Goal: Task Accomplishment & Management: Manage account settings

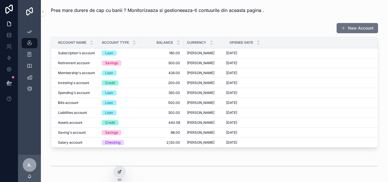
click at [119, 173] on icon at bounding box center [119, 171] width 5 height 5
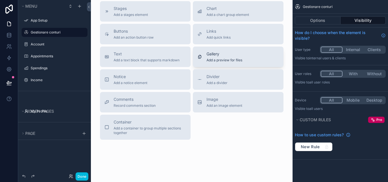
scroll to position [1628, 0]
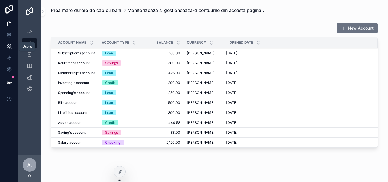
click at [11, 46] on icon at bounding box center [10, 46] width 1 height 2
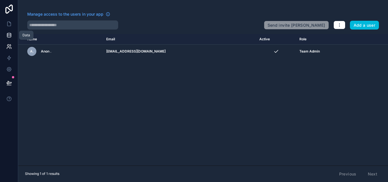
click at [10, 36] on icon at bounding box center [9, 35] width 4 height 2
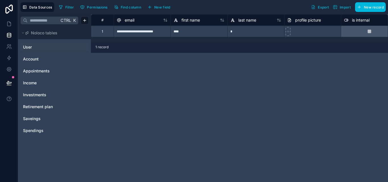
click at [28, 47] on span "User" at bounding box center [27, 47] width 9 height 6
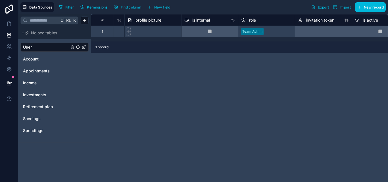
scroll to position [0, 169]
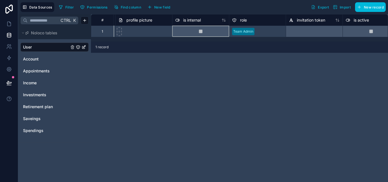
click at [178, 19] on icon at bounding box center [177, 20] width 5 height 7
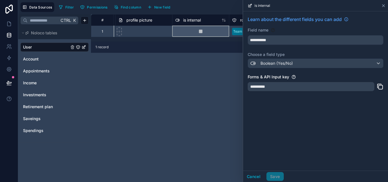
click at [382, 4] on icon at bounding box center [383, 5] width 5 height 5
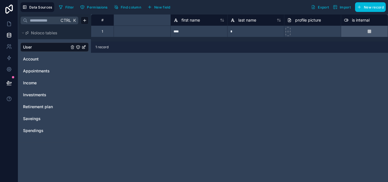
scroll to position [0, 169]
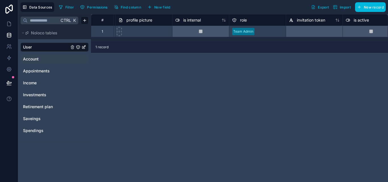
click at [64, 55] on div "Account" at bounding box center [54, 58] width 68 height 9
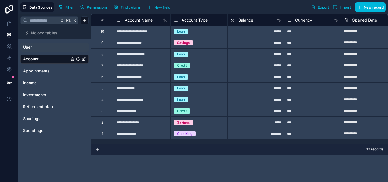
click at [58, 45] on link "User" at bounding box center [46, 47] width 46 height 6
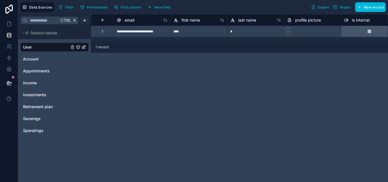
click at [83, 22] on html "**********" at bounding box center [194, 91] width 388 height 182
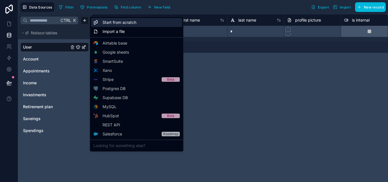
click at [104, 22] on span "Start from scratch" at bounding box center [119, 23] width 34 height 6
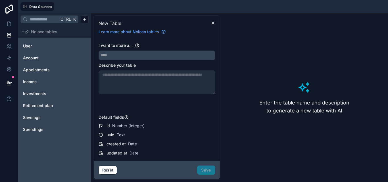
click at [81, 164] on div "Ctrl K Noloco tables User Account Appointments Income Investments Retirement pl…" at bounding box center [54, 97] width 73 height 169
click at [214, 23] on icon at bounding box center [213, 23] width 5 height 5
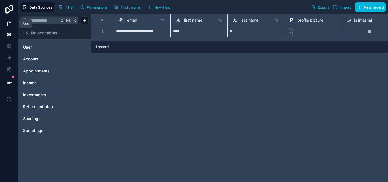
click at [10, 21] on icon at bounding box center [9, 24] width 6 height 6
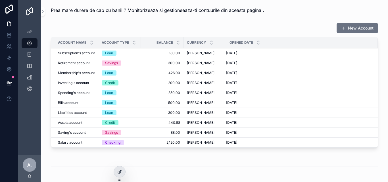
click at [119, 171] on icon at bounding box center [119, 171] width 5 height 5
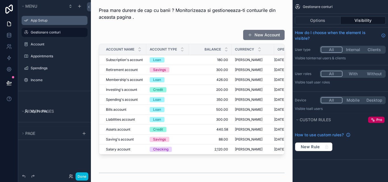
click at [41, 25] on div "App Setup" at bounding box center [55, 20] width 64 height 9
click at [56, 23] on div "App Setup" at bounding box center [59, 20] width 56 height 5
click at [0, 0] on icon "scrollable content" at bounding box center [0, 0] width 0 height 0
click at [64, 18] on label "App Setup" at bounding box center [57, 20] width 53 height 5
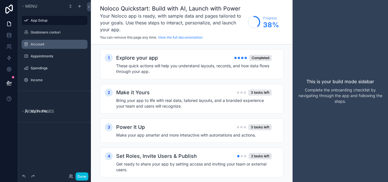
click at [67, 45] on label "Account" at bounding box center [57, 44] width 53 height 5
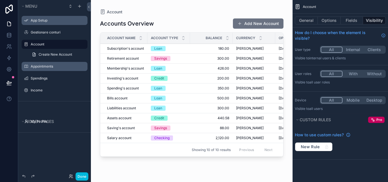
click at [60, 64] on div "Appointments" at bounding box center [59, 66] width 56 height 5
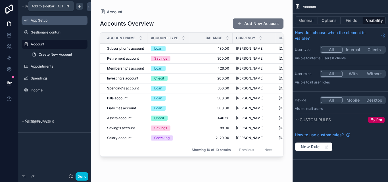
click at [79, 7] on icon "scrollable content" at bounding box center [79, 6] width 5 height 5
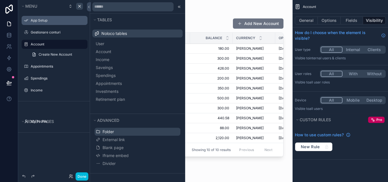
click at [117, 131] on button "Folder" at bounding box center [138, 132] width 86 height 8
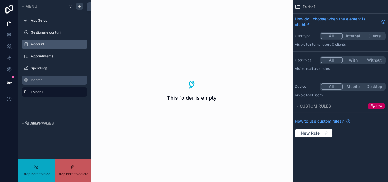
drag, startPoint x: 58, startPoint y: 78, endPoint x: 55, endPoint y: 91, distance: 14.0
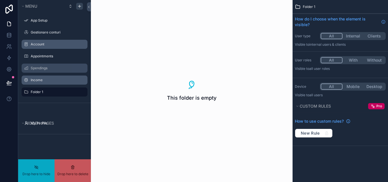
drag, startPoint x: 57, startPoint y: 66, endPoint x: 55, endPoint y: 90, distance: 23.9
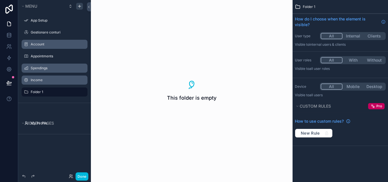
click at [0, 0] on icon "scrollable content" at bounding box center [0, 0] width 0 height 0
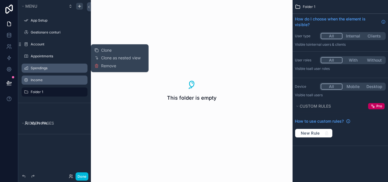
click at [65, 91] on label "Folder 1" at bounding box center [57, 92] width 53 height 5
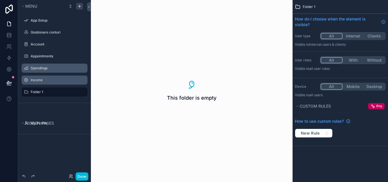
drag, startPoint x: 180, startPoint y: 91, endPoint x: 61, endPoint y: 93, distance: 118.9
click at [61, 93] on label "Folder 1" at bounding box center [57, 92] width 53 height 5
click at [0, 0] on icon "scrollable content" at bounding box center [0, 0] width 0 height 0
click at [60, 100] on div "App Setup Gestionare conturi Account Appointments Spendings Income Folder 1" at bounding box center [54, 57] width 73 height 90
click at [50, 81] on label "Income" at bounding box center [57, 80] width 53 height 5
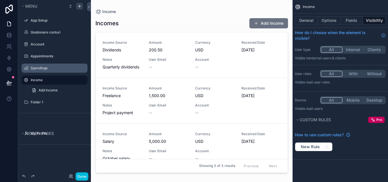
click at [46, 100] on div "Folder 1" at bounding box center [59, 102] width 56 height 5
click at [43, 103] on label "Folder 1" at bounding box center [57, 102] width 53 height 5
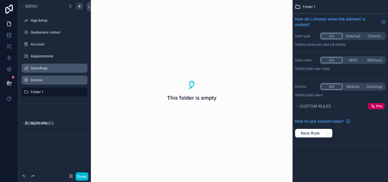
click at [48, 100] on div "App Setup Gestionare conturi Account Appointments Spendings Income Folder 1" at bounding box center [54, 57] width 73 height 90
click at [52, 91] on label "Folder 1" at bounding box center [57, 92] width 53 height 5
click at [69, 93] on label "Folder 1" at bounding box center [57, 92] width 53 height 5
click at [56, 81] on label "Income" at bounding box center [57, 80] width 53 height 5
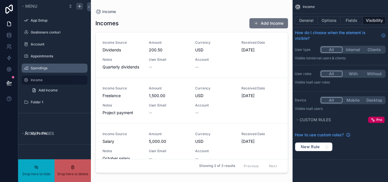
drag, startPoint x: 54, startPoint y: 79, endPoint x: 54, endPoint y: 101, distance: 21.6
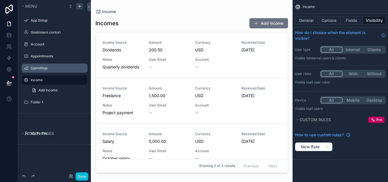
drag, startPoint x: 52, startPoint y: 81, endPoint x: 58, endPoint y: 81, distance: 5.7
click at [45, 100] on div "Folder 1" at bounding box center [59, 102] width 56 height 5
click at [0, 0] on icon "scrollable content" at bounding box center [0, 0] width 0 height 0
click at [62, 104] on label "Folder 1" at bounding box center [57, 102] width 53 height 5
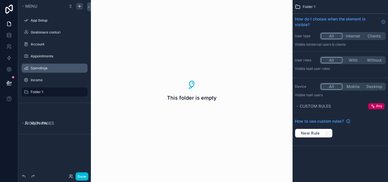
click at [347, 36] on button "Internal" at bounding box center [352, 36] width 21 height 6
click at [339, 35] on button "All" at bounding box center [330, 36] width 21 height 6
click at [274, 95] on div "This folder is empty" at bounding box center [192, 91] width 202 height 182
click at [305, 7] on span "Folder 1" at bounding box center [309, 7] width 12 height 5
click at [314, 5] on span "Folder 1" at bounding box center [309, 7] width 12 height 5
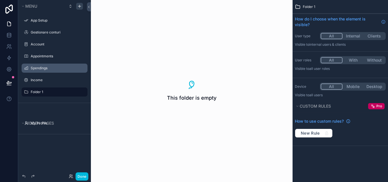
click at [61, 93] on label "Folder 1" at bounding box center [57, 92] width 53 height 5
click at [80, 9] on div "scrollable content" at bounding box center [79, 6] width 7 height 7
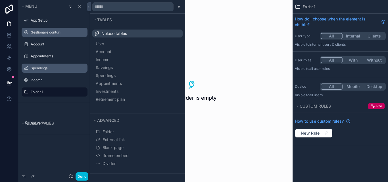
click at [61, 35] on div "Gestionare conturi" at bounding box center [59, 32] width 56 height 5
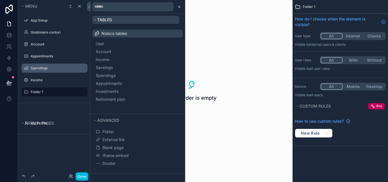
click at [97, 20] on button "Tables" at bounding box center [135, 20] width 87 height 8
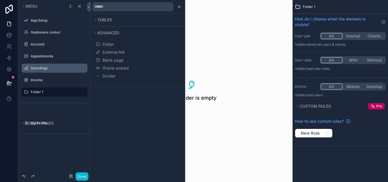
click at [116, 92] on div "Tables Advanced Folder External link Blank page Iframe embed Divider" at bounding box center [137, 91] width 95 height 182
click at [61, 45] on label "Account" at bounding box center [57, 44] width 53 height 5
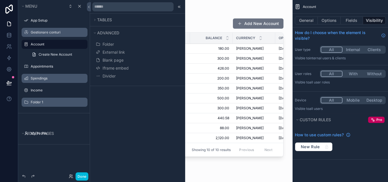
click at [53, 33] on label "Gestionare conturi" at bounding box center [57, 32] width 53 height 5
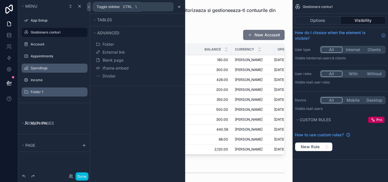
click at [86, 7] on div "scrollable content" at bounding box center [77, 6] width 20 height 7
click at [88, 7] on icon at bounding box center [89, 7] width 4 height 4
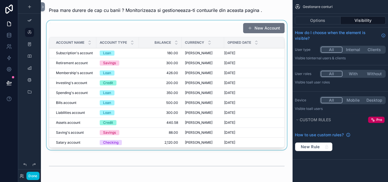
click at [212, 32] on div "scrollable content" at bounding box center [166, 86] width 242 height 132
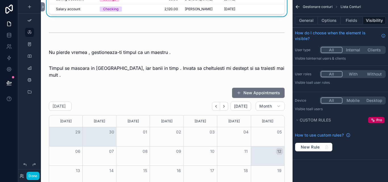
scroll to position [142, 0]
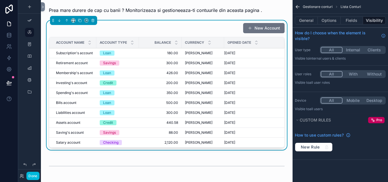
click at [296, 7] on icon "scrollable content" at bounding box center [298, 7] width 6 height 6
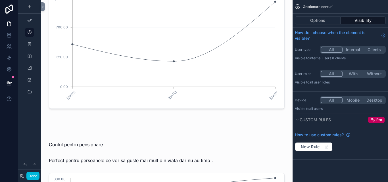
scroll to position [1334, 0]
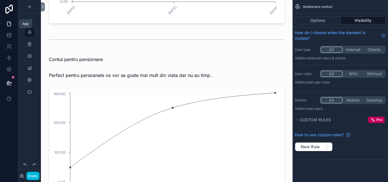
click at [9, 25] on icon at bounding box center [9, 24] width 6 height 6
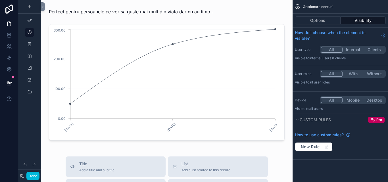
scroll to position [1391, 0]
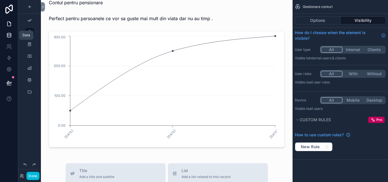
click at [8, 35] on icon at bounding box center [9, 35] width 6 height 6
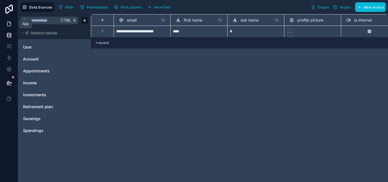
click at [7, 28] on link at bounding box center [9, 23] width 18 height 11
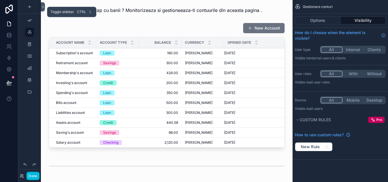
click at [45, 9] on icon at bounding box center [43, 7] width 4 height 4
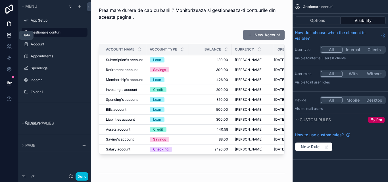
click at [9, 31] on link at bounding box center [9, 35] width 18 height 11
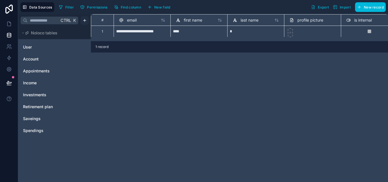
click at [81, 22] on html "**********" at bounding box center [194, 91] width 388 height 182
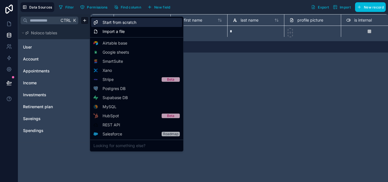
click at [104, 21] on span "Start from scratch" at bounding box center [119, 23] width 34 height 6
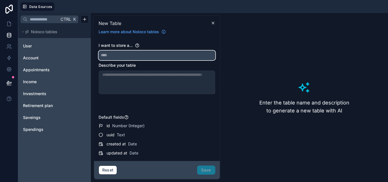
click at [118, 51] on button at bounding box center [156, 56] width 117 height 10
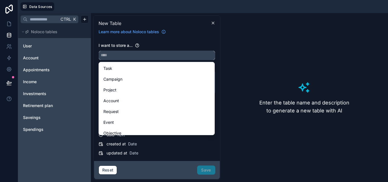
click at [117, 55] on input "text" at bounding box center [157, 55] width 116 height 9
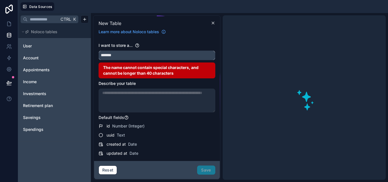
click at [98, 51] on button "******" at bounding box center [156, 56] width 117 height 10
click at [98, 51] on button "**********" at bounding box center [156, 56] width 117 height 10
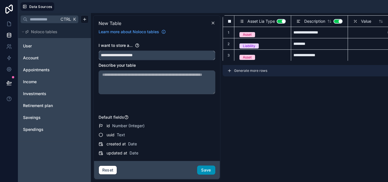
type input "**********"
click at [210, 169] on button "Save" at bounding box center [206, 169] width 18 height 9
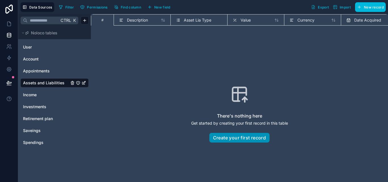
click at [219, 135] on button "Create your first record" at bounding box center [239, 138] width 60 height 10
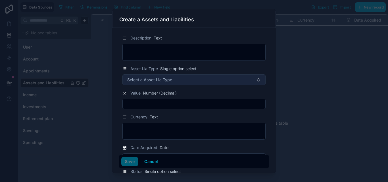
click at [248, 78] on button "Select a Asset Lia Type" at bounding box center [193, 79] width 143 height 11
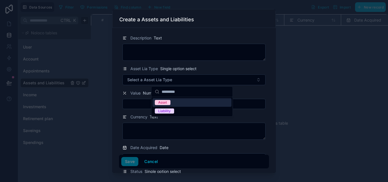
click at [196, 103] on div "Asset" at bounding box center [191, 102] width 79 height 9
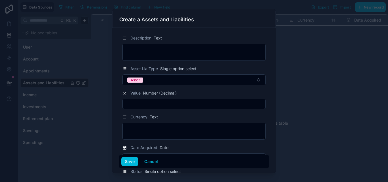
click at [208, 104] on input "text" at bounding box center [194, 104] width 142 height 8
type input "***"
click at [196, 50] on textarea at bounding box center [193, 52] width 143 height 17
type textarea "********"
click at [167, 126] on textarea at bounding box center [193, 131] width 143 height 17
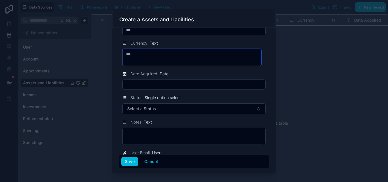
scroll to position [85, 0]
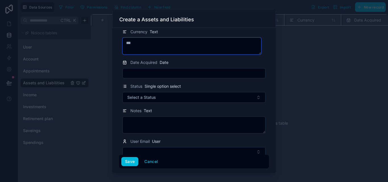
type textarea "***"
click at [161, 75] on input "text" at bounding box center [194, 73] width 142 height 8
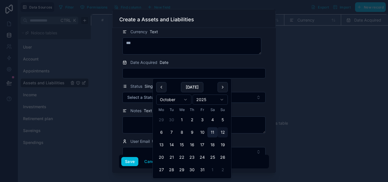
click at [213, 131] on button "11" at bounding box center [212, 132] width 10 height 10
type input "**********"
click at [256, 82] on form "**********" at bounding box center [194, 60] width 150 height 230
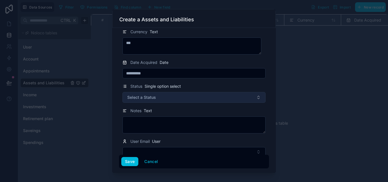
click at [225, 97] on button "Select a Status" at bounding box center [193, 97] width 143 height 11
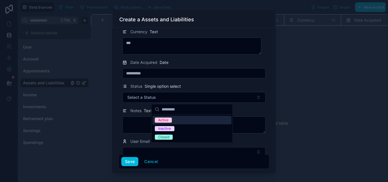
click at [188, 120] on div "Active" at bounding box center [191, 120] width 79 height 9
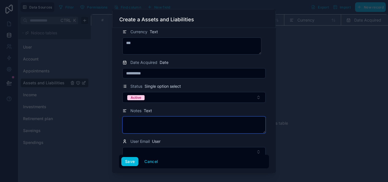
click at [163, 122] on textarea at bounding box center [193, 124] width 143 height 17
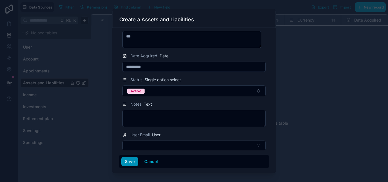
click at [133, 162] on button "Save" at bounding box center [129, 161] width 17 height 9
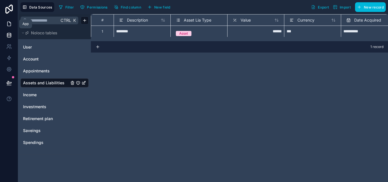
click at [5, 26] on link at bounding box center [9, 23] width 18 height 11
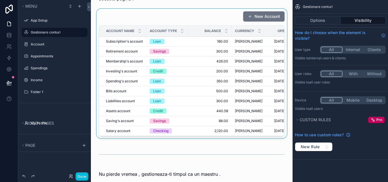
scroll to position [28, 0]
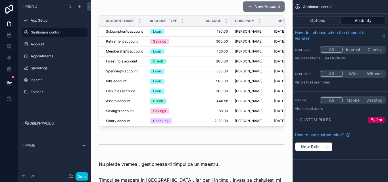
click at [50, 25] on div "App Setup" at bounding box center [54, 20] width 73 height 10
click at [50, 23] on div "App Setup" at bounding box center [59, 20] width 56 height 5
click at [7, 38] on icon at bounding box center [9, 35] width 6 height 6
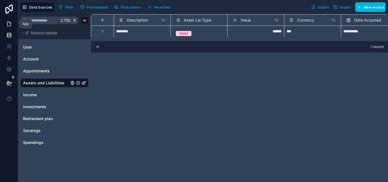
click at [11, 27] on link at bounding box center [9, 23] width 18 height 11
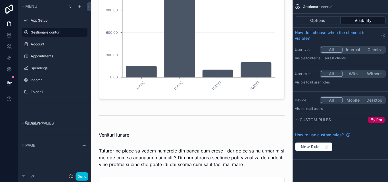
scroll to position [568, 0]
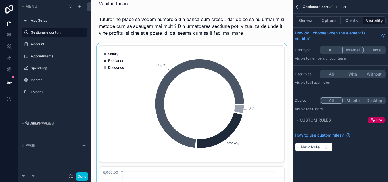
scroll to position [710, 0]
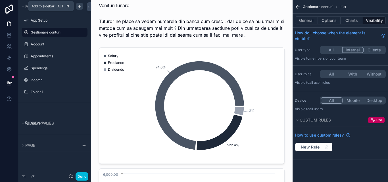
click at [80, 8] on icon "scrollable content" at bounding box center [79, 6] width 5 height 5
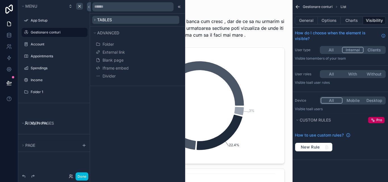
click at [102, 18] on span "Tables" at bounding box center [104, 19] width 15 height 5
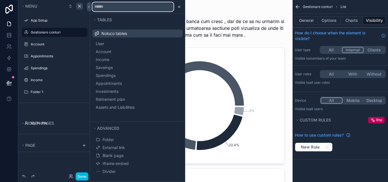
click at [107, 9] on input "text" at bounding box center [132, 6] width 81 height 9
click at [112, 6] on input "text" at bounding box center [132, 6] width 81 height 9
type input "**********"
drag, startPoint x: 150, startPoint y: 8, endPoint x: 89, endPoint y: 3, distance: 61.0
click at [89, 3] on div "**********" at bounding box center [194, 91] width 388 height 182
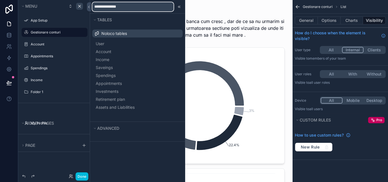
drag, startPoint x: 135, startPoint y: 5, endPoint x: 92, endPoint y: 7, distance: 43.5
click at [92, 7] on div "**********" at bounding box center [137, 7] width 95 height 14
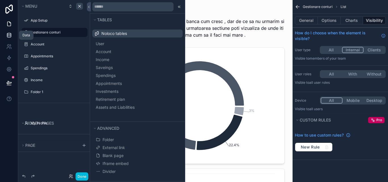
click at [9, 40] on link at bounding box center [9, 35] width 18 height 11
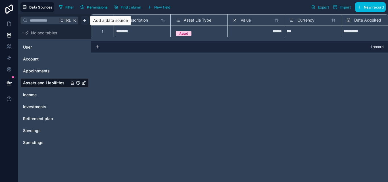
click at [82, 22] on html "**********" at bounding box center [194, 91] width 388 height 182
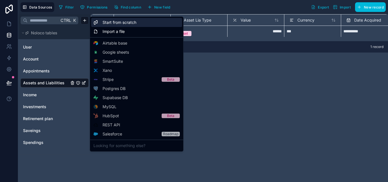
click at [113, 23] on span "Start from scratch" at bounding box center [119, 23] width 34 height 6
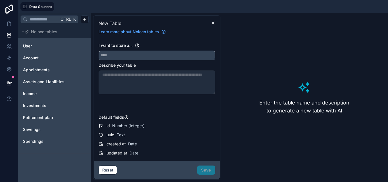
click at [118, 53] on input "text" at bounding box center [157, 55] width 116 height 9
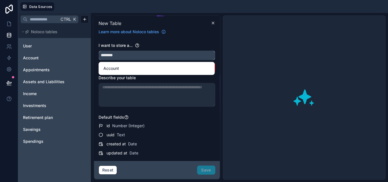
click at [98, 51] on button "*******" at bounding box center [156, 56] width 117 height 10
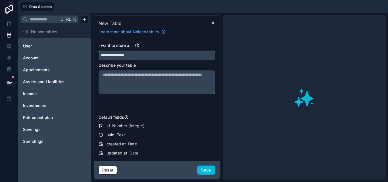
click at [128, 55] on input "**********" at bounding box center [157, 55] width 116 height 9
type input "**********"
click at [131, 74] on textarea at bounding box center [156, 82] width 117 height 24
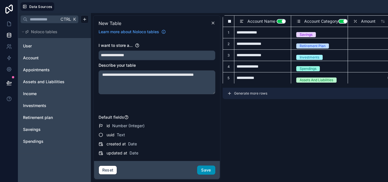
type textarea "**********"
click at [210, 171] on button "Save" at bounding box center [206, 169] width 18 height 9
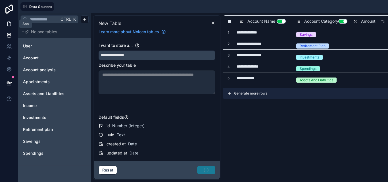
click at [10, 24] on icon at bounding box center [9, 24] width 6 height 6
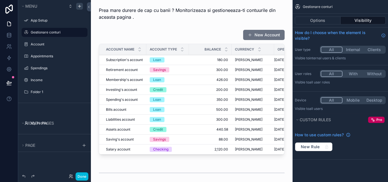
click at [80, 7] on icon "scrollable content" at bounding box center [79, 6] width 5 height 5
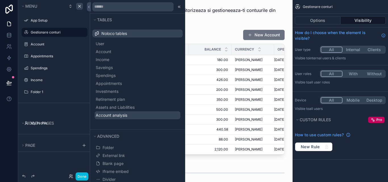
click at [126, 117] on span "Account analysis" at bounding box center [112, 115] width 32 height 6
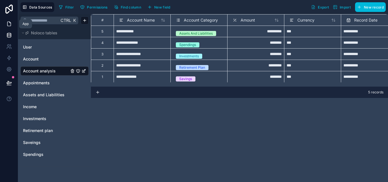
click at [9, 28] on link at bounding box center [9, 23] width 18 height 11
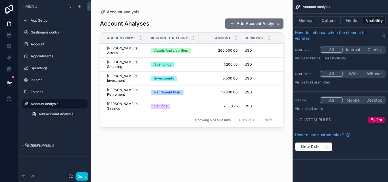
drag, startPoint x: 50, startPoint y: 105, endPoint x: 49, endPoint y: 39, distance: 65.6
drag, startPoint x: 52, startPoint y: 104, endPoint x: 54, endPoint y: 38, distance: 65.9
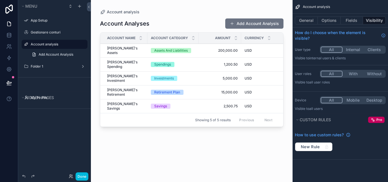
click at [37, 45] on label "Account analysis" at bounding box center [57, 44] width 53 height 5
click at [117, 118] on div "scrollable content" at bounding box center [192, 87] width 202 height 175
click at [178, 128] on div "Account Analyses Add Account Analysis Account Name Account Category Amount Curr…" at bounding box center [191, 95] width 183 height 160
click at [0, 0] on button "scrollable content" at bounding box center [0, 0] width 0 height 0
click at [76, 44] on icon "scrollable content" at bounding box center [75, 44] width 5 height 5
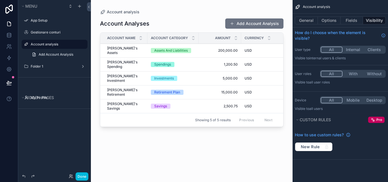
click at [63, 44] on label "Account analysis" at bounding box center [57, 44] width 53 height 5
click at [0, 0] on icon "scrollable content" at bounding box center [0, 0] width 0 height 0
type input "*"
type input "**********"
click at [73, 45] on icon "scrollable content" at bounding box center [75, 44] width 5 height 5
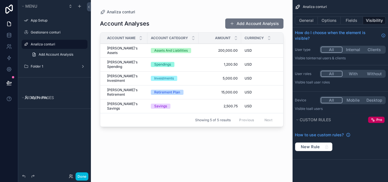
click at [158, 140] on div "Account Analyses Add Account Analysis Account Name Account Category Amount Curr…" at bounding box center [191, 95] width 183 height 160
click at [200, 17] on div "Account Analyses Add Account Analysis Account Name Account Category Amount Curr…" at bounding box center [191, 95] width 183 height 160
click at [179, 129] on div "Account Analyses Add Account Analysis Account Name Account Category Amount Curr…" at bounding box center [191, 95] width 183 height 160
click at [56, 34] on label "Gestionare conturi" at bounding box center [57, 32] width 53 height 5
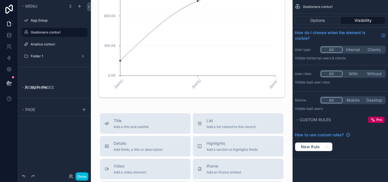
scroll to position [1644, 0]
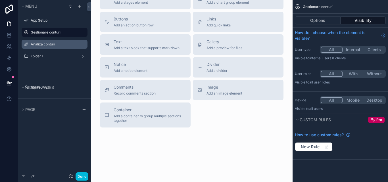
click at [60, 46] on label "Analiza conturi" at bounding box center [57, 44] width 53 height 5
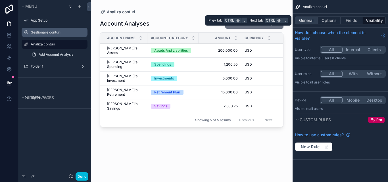
click at [313, 17] on button "General" at bounding box center [306, 20] width 23 height 8
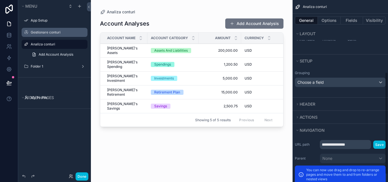
scroll to position [142, 0]
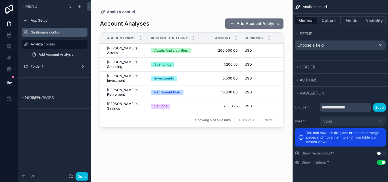
drag, startPoint x: 246, startPoint y: 144, endPoint x: 226, endPoint y: 148, distance: 20.7
click at [226, 148] on div "Account Analyses Add Account Analysis Account Name Account Category Amount Curr…" at bounding box center [191, 95] width 183 height 160
click at [316, 83] on button "Actions" at bounding box center [338, 80] width 87 height 8
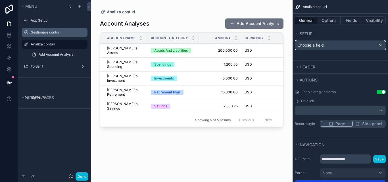
click at [375, 45] on div "Choose a field" at bounding box center [340, 45] width 90 height 9
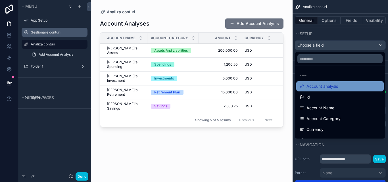
click at [326, 87] on span "Account analysis" at bounding box center [322, 86] width 32 height 7
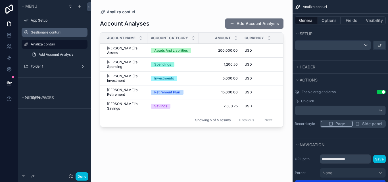
click at [197, 173] on div "Account Analyses Add Account Analysis Account Name Account Category Amount Curr…" at bounding box center [191, 95] width 183 height 160
click at [321, 21] on button "Options" at bounding box center [329, 20] width 23 height 8
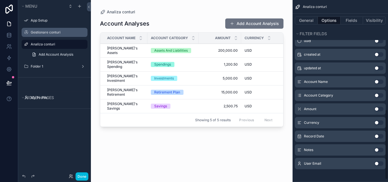
scroll to position [284, 0]
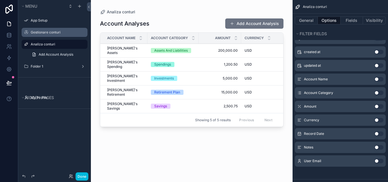
click at [378, 95] on button "Use setting" at bounding box center [378, 93] width 9 height 5
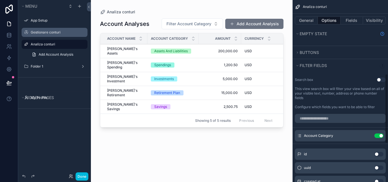
scroll to position [170, 0]
click at [381, 134] on button "Use setting" at bounding box center [378, 136] width 9 height 5
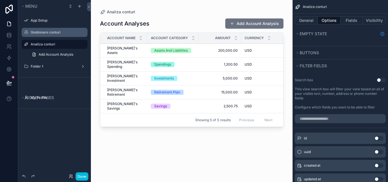
click at [378, 80] on button "Use setting" at bounding box center [380, 80] width 9 height 5
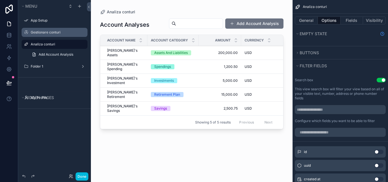
click at [60, 34] on label "Gestionare conturi" at bounding box center [57, 32] width 53 height 5
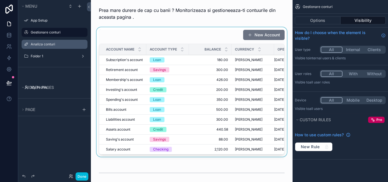
click at [197, 41] on div "scrollable content" at bounding box center [191, 93] width 192 height 132
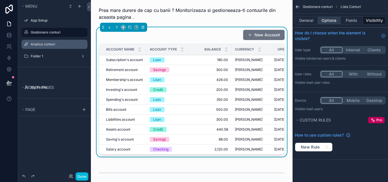
click at [330, 21] on button "Options" at bounding box center [329, 20] width 23 height 8
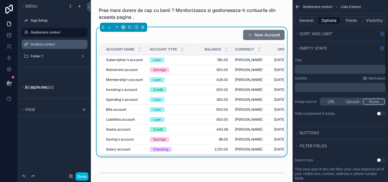
scroll to position [114, 0]
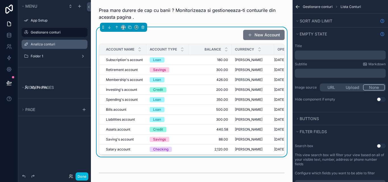
click at [383, 145] on button "Use setting" at bounding box center [380, 146] width 9 height 5
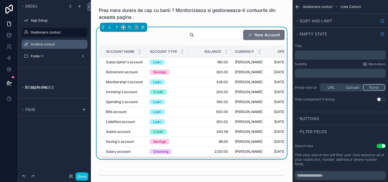
click at [66, 45] on label "Analiza conturi" at bounding box center [57, 44] width 53 height 5
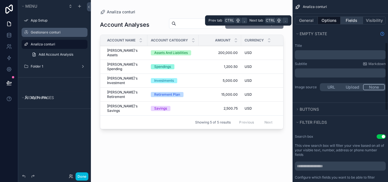
click at [346, 18] on button "Fields" at bounding box center [351, 20] width 23 height 8
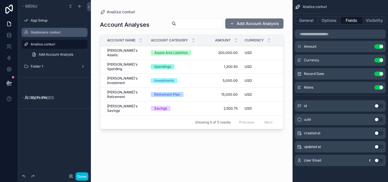
click at [376, 133] on button "Use setting" at bounding box center [378, 133] width 9 height 5
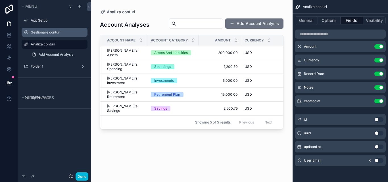
click at [376, 147] on button "Use setting" at bounding box center [378, 146] width 9 height 5
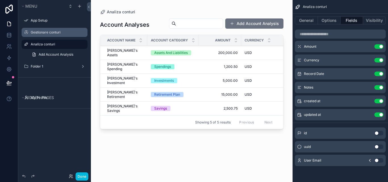
click at [376, 134] on button "Use setting" at bounding box center [378, 133] width 9 height 5
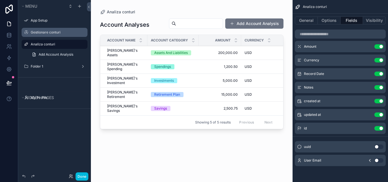
click at [379, 145] on div "uuid Use setting" at bounding box center [340, 146] width 91 height 11
click at [379, 145] on button "Use setting" at bounding box center [378, 146] width 9 height 5
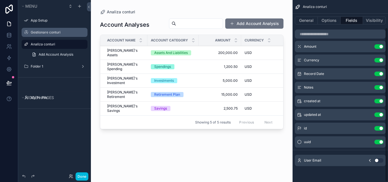
click at [377, 161] on button "Use setting" at bounding box center [378, 160] width 9 height 5
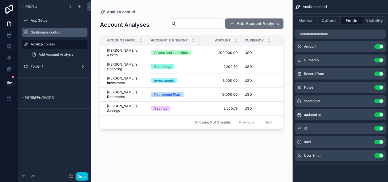
drag, startPoint x: 165, startPoint y: 110, endPoint x: 175, endPoint y: 111, distance: 10.5
click at [175, 111] on div "scrollable content" at bounding box center [192, 87] width 202 height 175
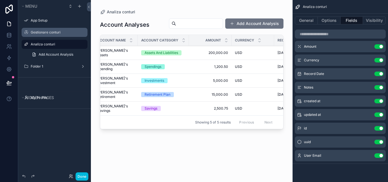
scroll to position [0, 0]
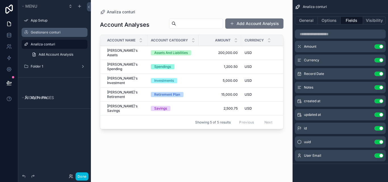
click at [188, 156] on div "Account Analyses Add Account Analysis Account Name Account Category Amount Curr…" at bounding box center [191, 95] width 183 height 160
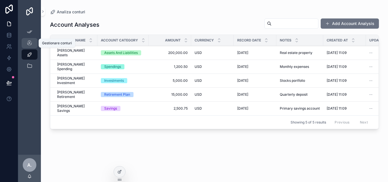
click at [32, 47] on div "Gestionare conturi" at bounding box center [29, 43] width 9 height 9
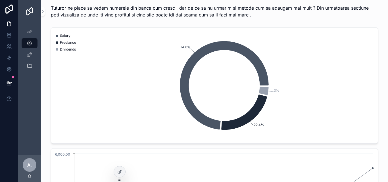
scroll to position [648, 0]
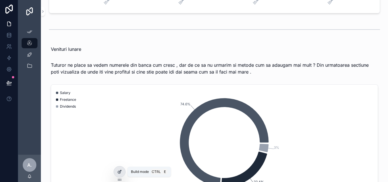
click at [117, 171] on div at bounding box center [119, 171] width 11 height 11
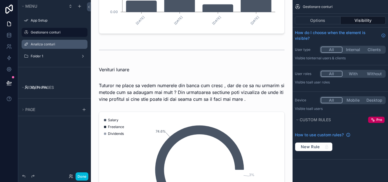
click at [57, 48] on div "Analiza conturi" at bounding box center [55, 44] width 64 height 9
click at [37, 42] on div "Analiza conturi" at bounding box center [59, 44] width 56 height 5
click at [39, 44] on label "Analiza conturi" at bounding box center [57, 44] width 53 height 5
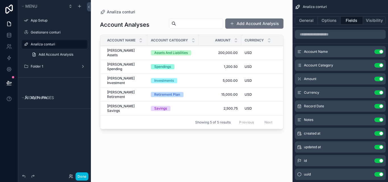
click at [171, 162] on div "scrollable content" at bounding box center [192, 87] width 202 height 175
click at [171, 162] on div "Account Analyses Add Account Analysis Account Name Account Category Amount Curr…" at bounding box center [191, 95] width 183 height 160
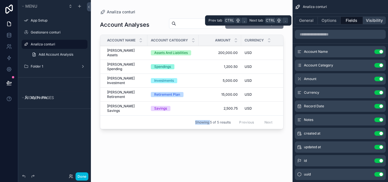
click at [371, 22] on button "Visibility" at bounding box center [374, 20] width 23 height 8
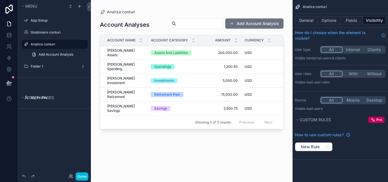
click at [236, 137] on div "Account Analyses Add Account Analysis Account Name Account Category Amount Curr…" at bounding box center [191, 95] width 183 height 160
click at [70, 55] on span "Add Account Analysis" at bounding box center [56, 54] width 35 height 5
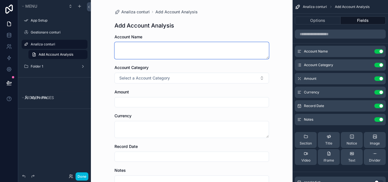
click at [195, 54] on textarea "scrollable content" at bounding box center [191, 50] width 154 height 17
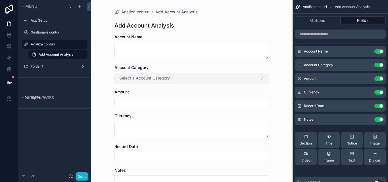
click at [203, 78] on button "Select a Account Category" at bounding box center [191, 78] width 154 height 11
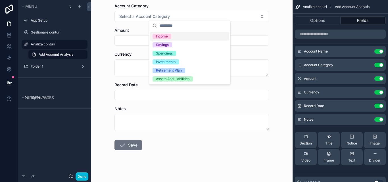
scroll to position [66, 0]
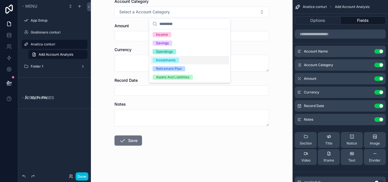
click at [55, 45] on label "Analiza conturi" at bounding box center [57, 44] width 53 height 5
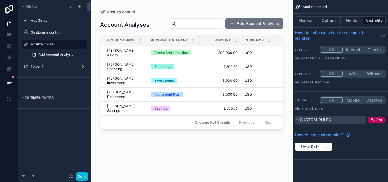
click at [302, 121] on span "Custom rules" at bounding box center [314, 119] width 31 height 5
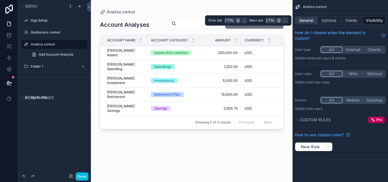
click at [307, 21] on button "General" at bounding box center [306, 20] width 23 height 8
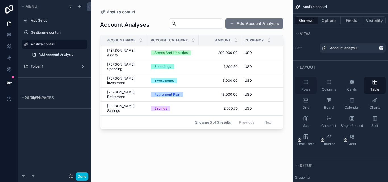
click at [311, 87] on div "Rows" at bounding box center [306, 85] width 22 height 17
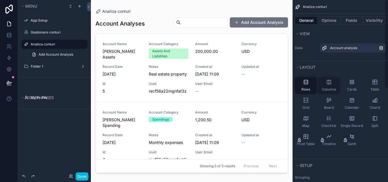
click at [328, 81] on icon "scrollable content" at bounding box center [329, 82] width 6 height 6
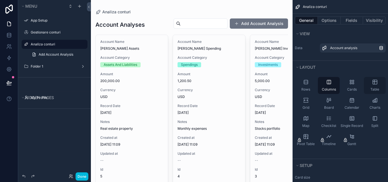
click at [370, 83] on div "Table" at bounding box center [375, 85] width 22 height 17
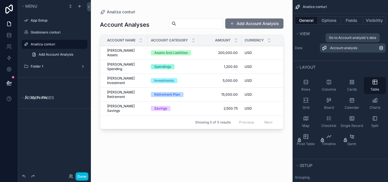
click at [357, 47] on div "Account analysis" at bounding box center [354, 48] width 49 height 5
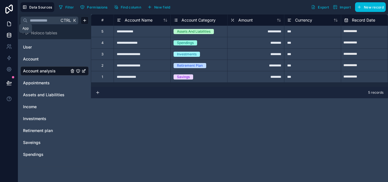
click at [10, 28] on link at bounding box center [9, 23] width 18 height 11
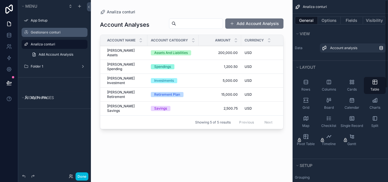
click at [46, 34] on label "Gestionare conturi" at bounding box center [57, 32] width 53 height 5
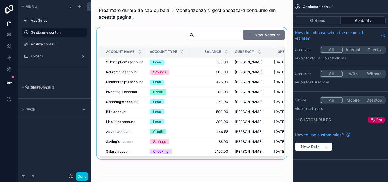
click at [145, 32] on div "scrollable content" at bounding box center [191, 94] width 192 height 134
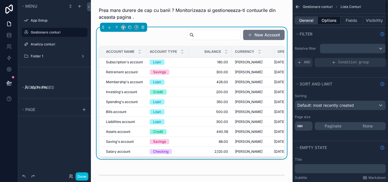
click at [311, 24] on button "General" at bounding box center [306, 20] width 23 height 8
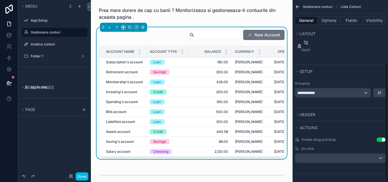
scroll to position [95, 0]
click at [366, 92] on div "**********" at bounding box center [332, 92] width 75 height 9
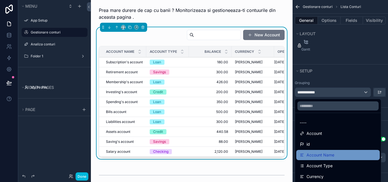
click at [336, 155] on div "Account Name" at bounding box center [337, 155] width 77 height 7
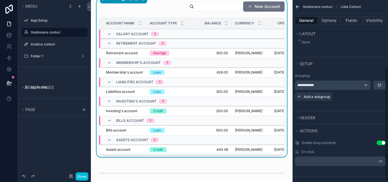
scroll to position [106, 0]
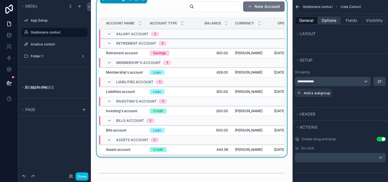
click at [332, 22] on button "Options" at bounding box center [329, 20] width 23 height 8
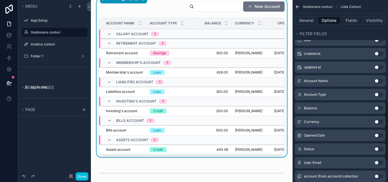
scroll to position [368, 0]
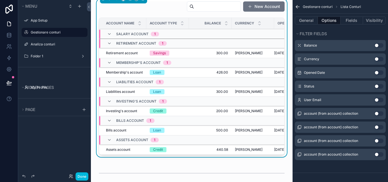
click at [377, 86] on button "Use setting" at bounding box center [378, 86] width 9 height 5
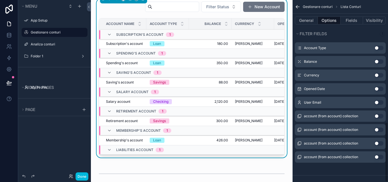
scroll to position [370, 0]
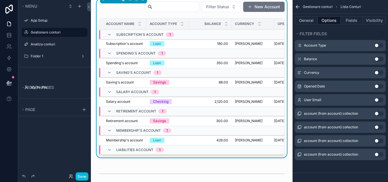
click at [377, 86] on button "Use setting" at bounding box center [378, 86] width 9 height 5
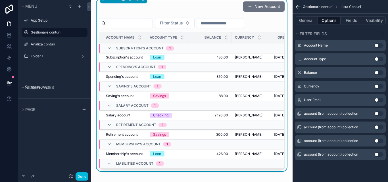
click at [377, 86] on button "Use setting" at bounding box center [378, 86] width 9 height 5
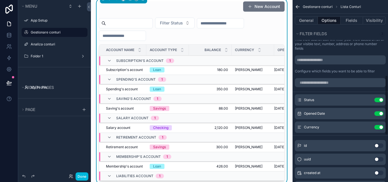
scroll to position [228, 0]
click at [378, 128] on button "Use setting" at bounding box center [378, 128] width 9 height 5
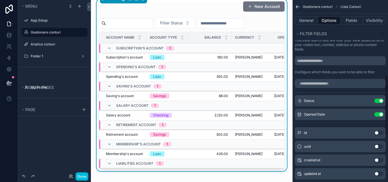
click at [375, 114] on button "Use setting" at bounding box center [378, 114] width 9 height 5
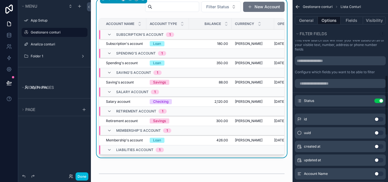
click at [375, 100] on button "Use setting" at bounding box center [378, 100] width 9 height 5
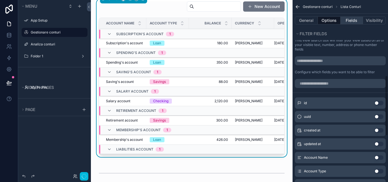
click at [349, 22] on button "Fields" at bounding box center [351, 20] width 23 height 8
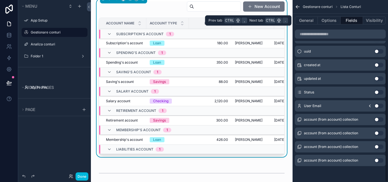
scroll to position [87, 0]
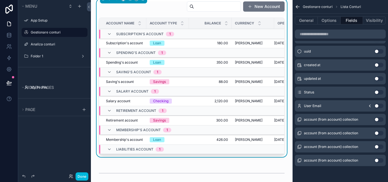
click at [379, 80] on button "Use setting" at bounding box center [378, 78] width 9 height 5
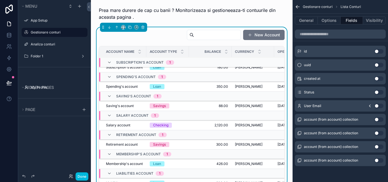
scroll to position [0, 0]
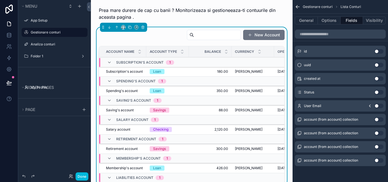
click at [377, 52] on button "Use setting" at bounding box center [378, 51] width 9 height 5
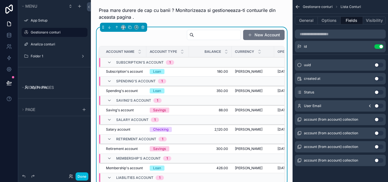
click at [378, 93] on button "Use setting" at bounding box center [378, 92] width 9 height 5
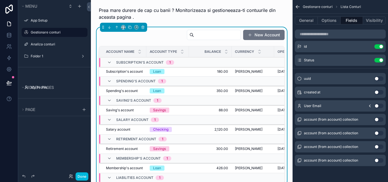
click at [380, 93] on button "Use setting" at bounding box center [378, 92] width 9 height 5
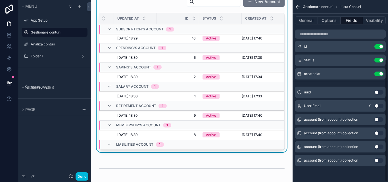
scroll to position [28, 0]
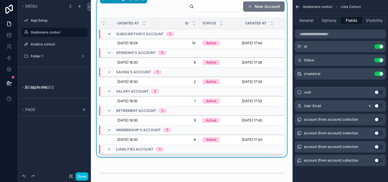
click at [108, 34] on icon "scrollable content" at bounding box center [109, 34] width 5 height 5
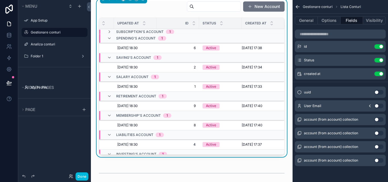
click at [108, 35] on div "Spending's account 1" at bounding box center [136, 38] width 59 height 9
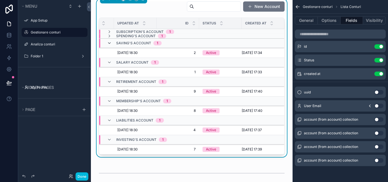
click at [110, 43] on icon "scrollable content" at bounding box center [109, 43] width 5 height 5
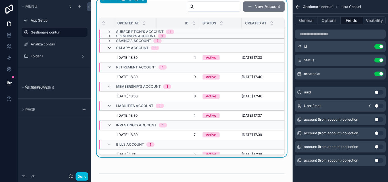
click at [110, 47] on icon "scrollable content" at bounding box center [109, 48] width 5 height 5
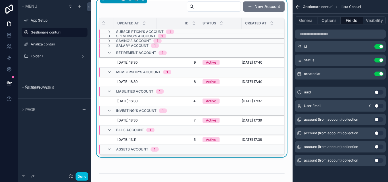
click at [108, 45] on icon "scrollable content" at bounding box center [109, 45] width 5 height 5
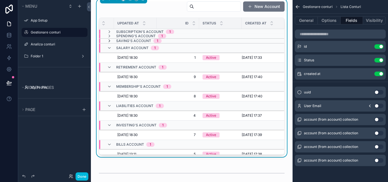
click at [108, 41] on icon "scrollable content" at bounding box center [109, 41] width 5 height 5
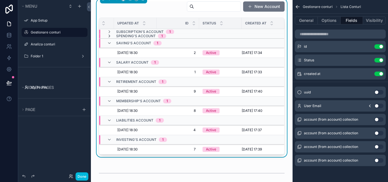
click at [108, 34] on icon "scrollable content" at bounding box center [109, 36] width 5 height 5
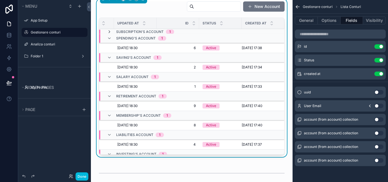
click at [108, 31] on icon "scrollable content" at bounding box center [109, 32] width 5 height 5
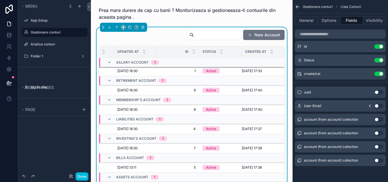
scroll to position [72, 211]
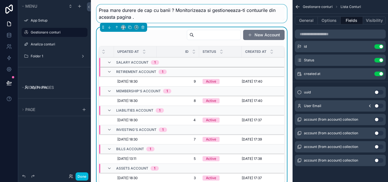
click at [280, 21] on div "scrollable content" at bounding box center [191, 14] width 192 height 18
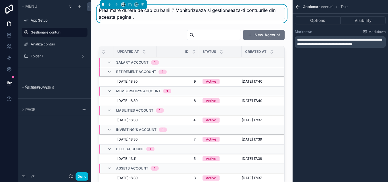
scroll to position [0, 0]
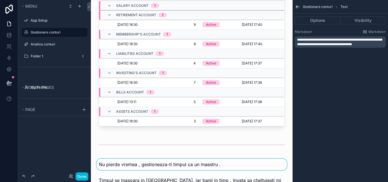
scroll to position [28, 0]
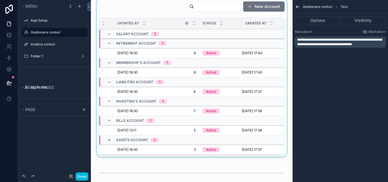
click at [108, 138] on icon "scrollable content" at bounding box center [109, 140] width 5 height 5
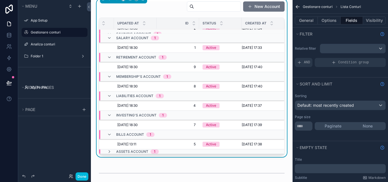
scroll to position [58, 211]
click at [108, 149] on icon "scrollable content" at bounding box center [109, 151] width 5 height 5
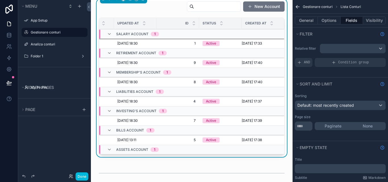
scroll to position [72, 211]
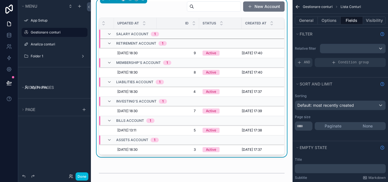
click at [160, 147] on span "3" at bounding box center [178, 149] width 36 height 5
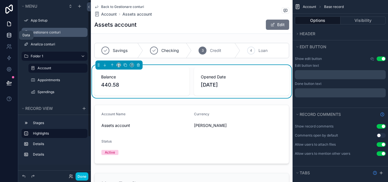
click at [8, 34] on icon at bounding box center [9, 33] width 4 height 1
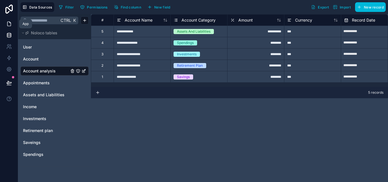
click at [8, 26] on icon at bounding box center [8, 24] width 3 height 4
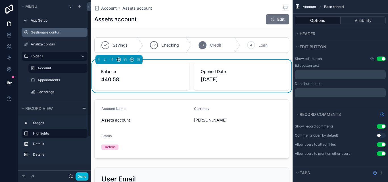
click at [51, 35] on div "Gestionare conturi" at bounding box center [59, 32] width 56 height 5
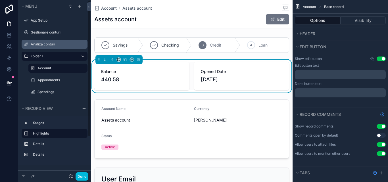
click at [51, 44] on label "Analiza conturi" at bounding box center [57, 44] width 53 height 5
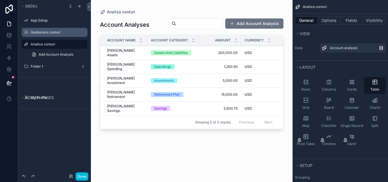
click at [52, 35] on div "Gestionare conturi" at bounding box center [59, 32] width 56 height 5
click at [36, 30] on label "Gestionare conturi" at bounding box center [57, 32] width 53 height 5
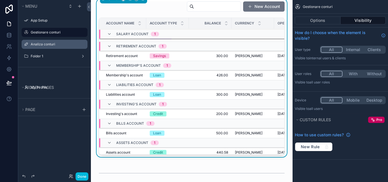
scroll to position [72, 0]
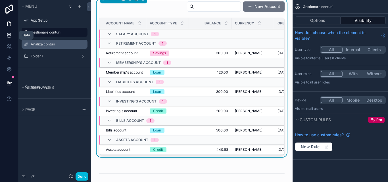
click at [11, 37] on icon at bounding box center [9, 35] width 6 height 6
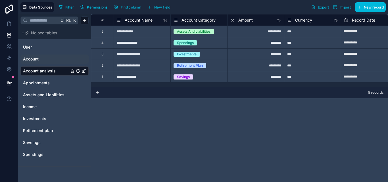
click at [36, 63] on div "Account" at bounding box center [54, 58] width 68 height 9
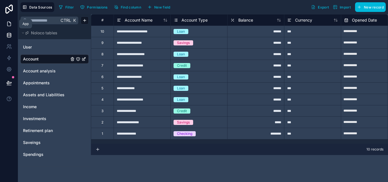
click at [9, 22] on icon at bounding box center [9, 24] width 6 height 6
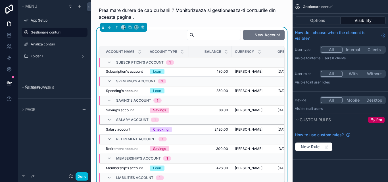
click at [160, 34] on div "New Account" at bounding box center [192, 36] width 186 height 13
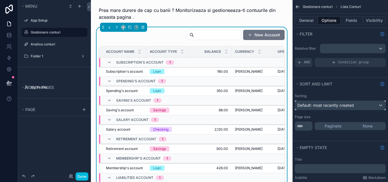
click at [379, 106] on div "Default: most recently created" at bounding box center [340, 105] width 90 height 9
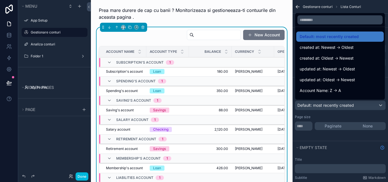
click at [379, 106] on div "scrollable content" at bounding box center [194, 91] width 388 height 182
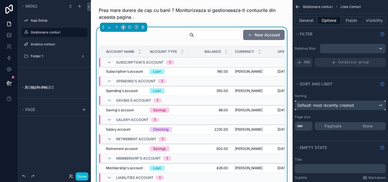
click at [380, 105] on div "Default: most recently created" at bounding box center [340, 105] width 90 height 9
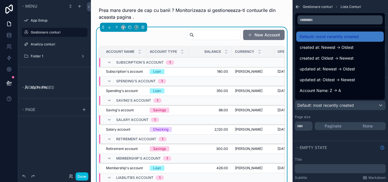
drag, startPoint x: 375, startPoint y: 102, endPoint x: 384, endPoint y: 102, distance: 8.2
click at [384, 102] on div "scrollable content" at bounding box center [194, 91] width 388 height 182
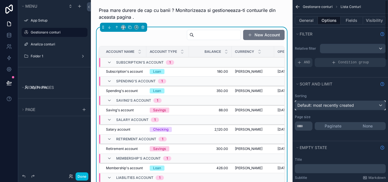
click at [379, 105] on div "Default: most recently created" at bounding box center [340, 105] width 90 height 9
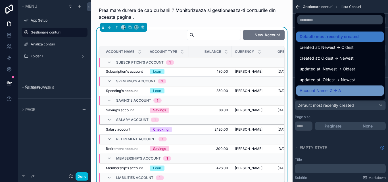
click at [353, 91] on div "Account Name: Z -> A" at bounding box center [339, 90] width 81 height 7
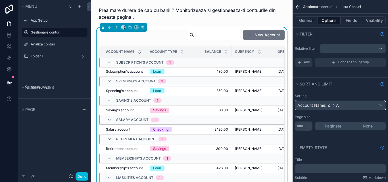
click at [367, 106] on div "Account Name: Z -> A" at bounding box center [340, 105] width 90 height 9
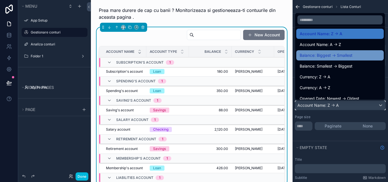
scroll to position [73, 0]
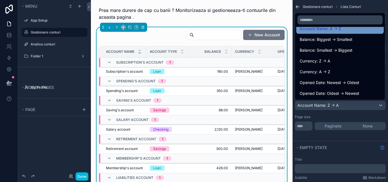
click at [330, 32] on div "Account Name: A -> Z" at bounding box center [339, 29] width 87 height 10
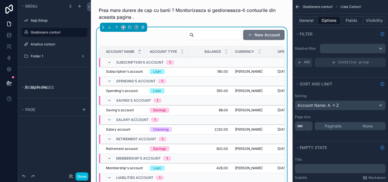
click at [283, 39] on div "New Account Account Name Account Type Balance Currency Opened Date Updated at I…" at bounding box center [191, 107] width 192 height 160
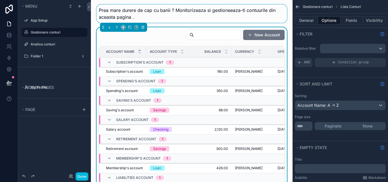
click at [278, 21] on div "scrollable content" at bounding box center [191, 14] width 192 height 18
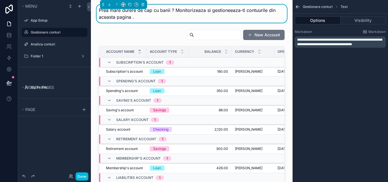
click at [296, 8] on icon "scrollable content" at bounding box center [298, 7] width 6 height 6
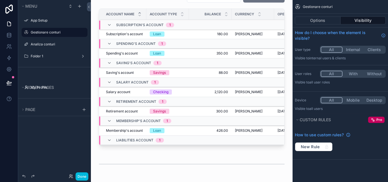
scroll to position [28, 0]
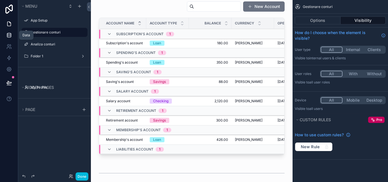
click at [12, 36] on icon at bounding box center [9, 35] width 6 height 6
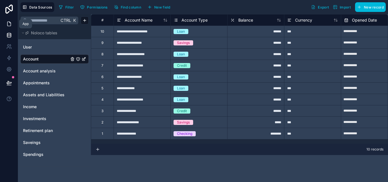
click at [8, 27] on link at bounding box center [9, 23] width 18 height 11
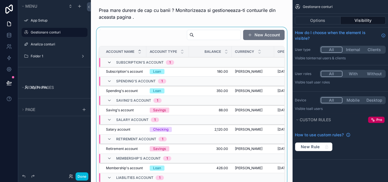
click at [110, 64] on icon "scrollable content" at bounding box center [109, 62] width 5 height 5
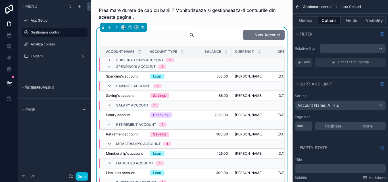
click at [112, 67] on div "Spending's account 1" at bounding box center [136, 66] width 59 height 9
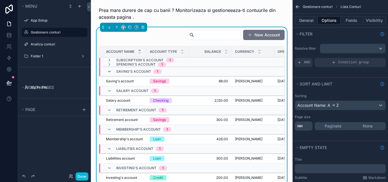
click at [108, 73] on icon "scrollable content" at bounding box center [109, 71] width 5 height 5
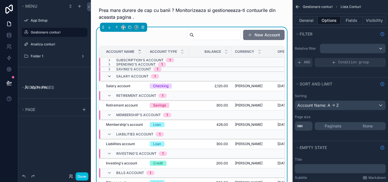
click at [107, 78] on icon "scrollable content" at bounding box center [109, 76] width 5 height 5
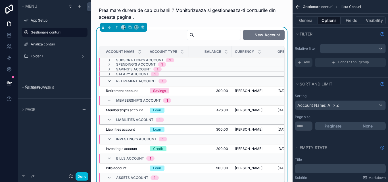
click at [109, 82] on icon "scrollable content" at bounding box center [109, 81] width 5 height 5
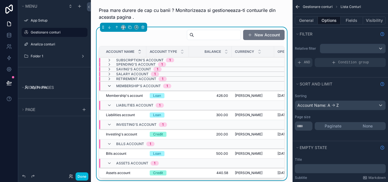
click at [111, 87] on icon "scrollable content" at bounding box center [109, 86] width 5 height 5
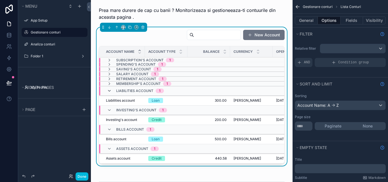
click at [110, 92] on icon "scrollable content" at bounding box center [109, 91] width 5 height 5
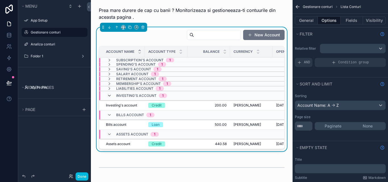
click at [111, 96] on icon "scrollable content" at bounding box center [109, 95] width 5 height 5
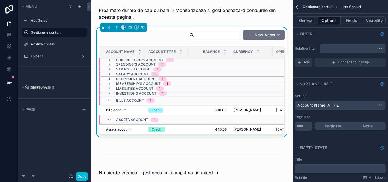
click at [110, 100] on icon "scrollable content" at bounding box center [109, 100] width 5 height 5
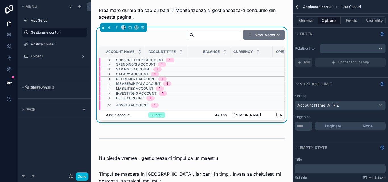
click at [110, 103] on div "Assets account 1" at bounding box center [133, 105] width 52 height 9
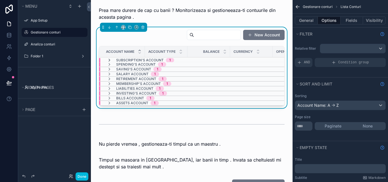
click at [108, 60] on icon "scrollable content" at bounding box center [109, 60] width 5 height 5
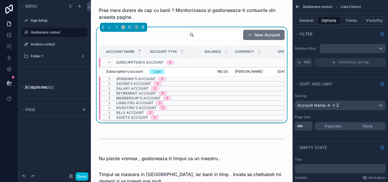
click at [142, 70] on span "Subscription's account" at bounding box center [124, 71] width 37 height 5
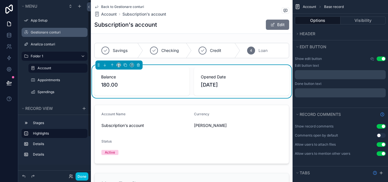
click at [66, 35] on div "Gestionare conturi" at bounding box center [59, 32] width 56 height 5
click at [55, 35] on div "Gestionare conturi" at bounding box center [59, 32] width 56 height 5
click at [53, 34] on label "Gestionare conturi" at bounding box center [57, 32] width 53 height 5
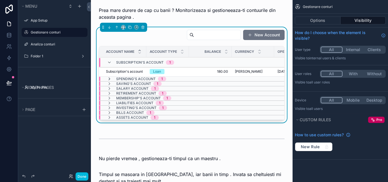
click at [109, 78] on icon "scrollable content" at bounding box center [109, 79] width 5 height 5
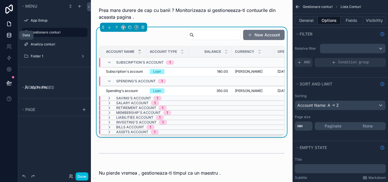
click at [8, 36] on icon at bounding box center [9, 35] width 4 height 2
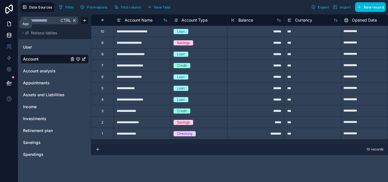
click at [9, 28] on link at bounding box center [9, 23] width 18 height 11
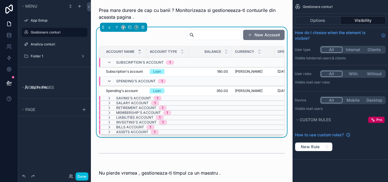
click at [108, 79] on icon "scrollable content" at bounding box center [109, 81] width 5 height 5
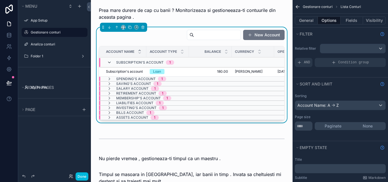
click at [107, 62] on icon "scrollable content" at bounding box center [109, 62] width 5 height 5
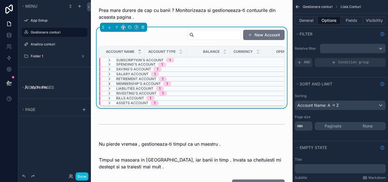
click at [109, 84] on icon "scrollable content" at bounding box center [109, 83] width 5 height 5
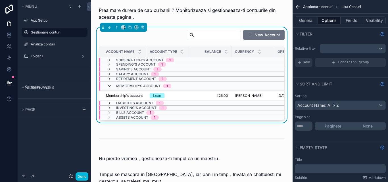
click at [108, 87] on icon "scrollable content" at bounding box center [109, 86] width 5 height 5
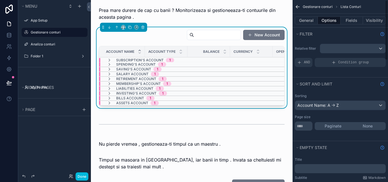
click at [297, 4] on icon "scrollable content" at bounding box center [298, 7] width 6 height 6
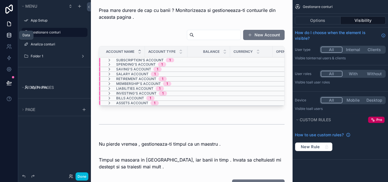
click at [10, 35] on icon at bounding box center [9, 33] width 4 height 1
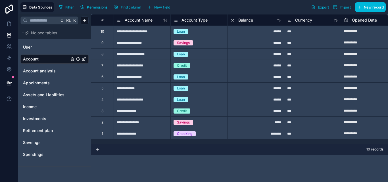
click at [159, 33] on div "**********" at bounding box center [142, 31] width 57 height 11
click at [277, 34] on div "******" at bounding box center [255, 31] width 57 height 11
click at [142, 66] on div "**********" at bounding box center [142, 65] width 57 height 11
click at [46, 122] on div "Investments" at bounding box center [54, 118] width 68 height 9
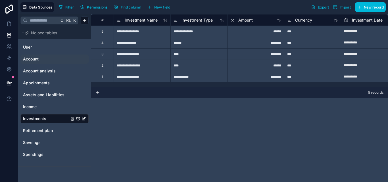
click at [36, 58] on span "Account" at bounding box center [31, 59] width 16 height 6
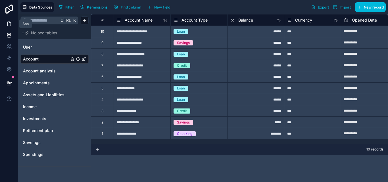
click at [12, 26] on link at bounding box center [9, 23] width 18 height 11
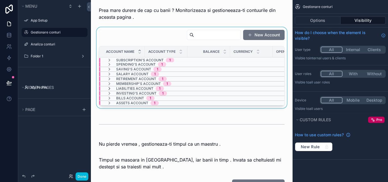
click at [110, 88] on icon "scrollable content" at bounding box center [109, 88] width 5 height 5
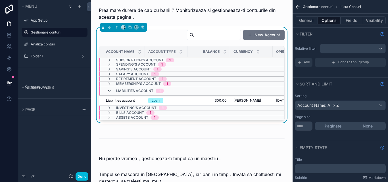
click at [110, 93] on icon "scrollable content" at bounding box center [109, 91] width 5 height 5
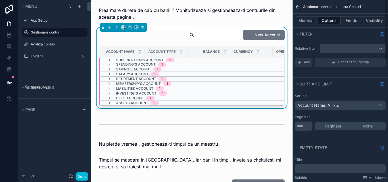
click at [297, 9] on icon "scrollable content" at bounding box center [298, 7] width 6 height 6
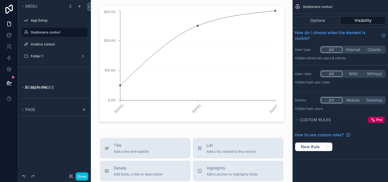
scroll to position [1391, 0]
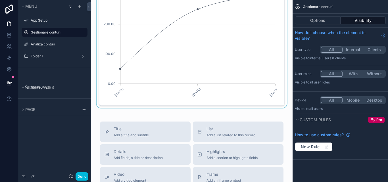
click at [283, 94] on div "scrollable content" at bounding box center [191, 47] width 192 height 121
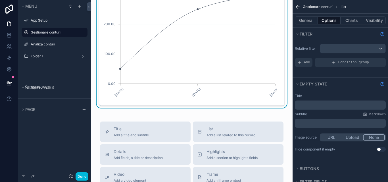
click at [295, 8] on icon "scrollable content" at bounding box center [298, 7] width 6 height 6
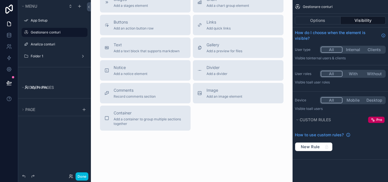
scroll to position [1589, 0]
click at [232, 118] on div "Title Add a title and subtitle List Add a list related to this record Details A…" at bounding box center [191, 26] width 192 height 207
drag, startPoint x: 227, startPoint y: 121, endPoint x: 213, endPoint y: 139, distance: 22.3
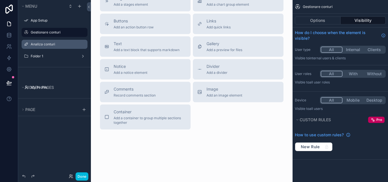
click at [56, 46] on label "Analiza conturi" at bounding box center [57, 44] width 53 height 5
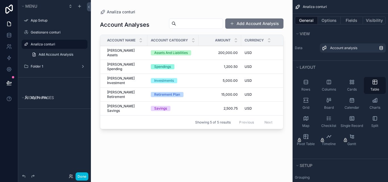
click at [215, 128] on div "scrollable content" at bounding box center [192, 87] width 202 height 175
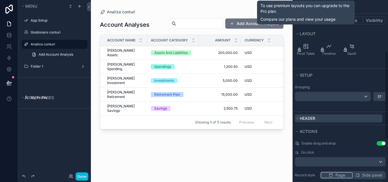
scroll to position [142, 0]
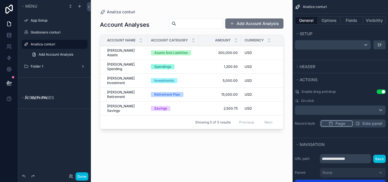
click at [367, 125] on span "Side panel" at bounding box center [372, 124] width 20 height 6
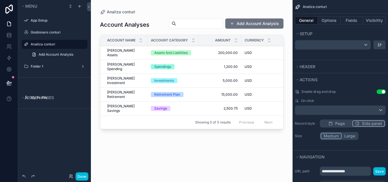
click at [354, 139] on button "Large" at bounding box center [349, 136] width 16 height 6
click at [342, 123] on span "Page" at bounding box center [340, 124] width 10 height 6
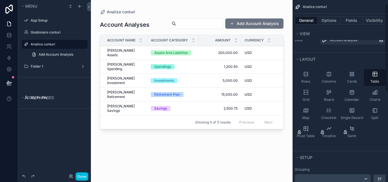
scroll to position [0, 0]
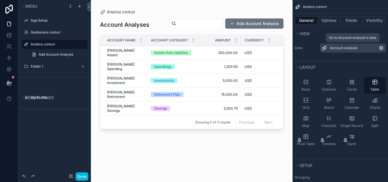
click at [368, 50] on div "Account analysis" at bounding box center [354, 48] width 49 height 5
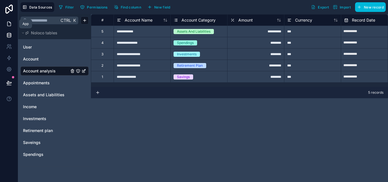
click at [8, 25] on icon at bounding box center [9, 24] width 6 height 6
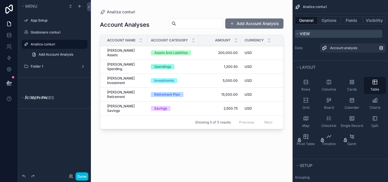
click at [310, 37] on button "View" at bounding box center [338, 34] width 87 height 8
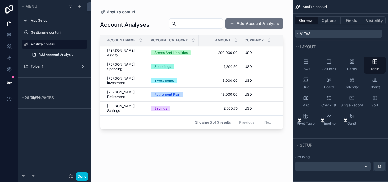
click at [310, 37] on button "View" at bounding box center [338, 34] width 87 height 8
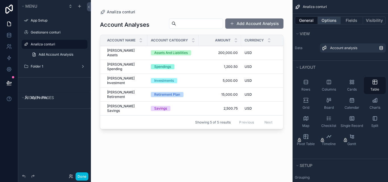
click at [325, 22] on button "Options" at bounding box center [329, 20] width 23 height 8
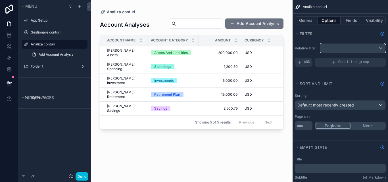
click at [342, 48] on div "scrollable content" at bounding box center [352, 48] width 65 height 9
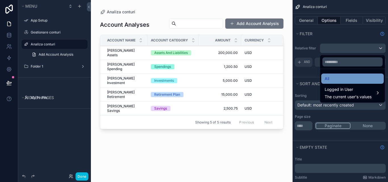
click at [343, 77] on div "All" at bounding box center [352, 78] width 56 height 7
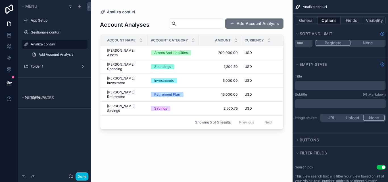
scroll to position [85, 0]
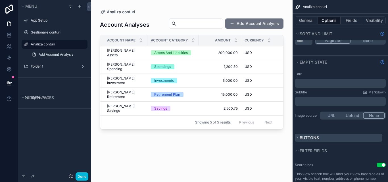
click at [319, 139] on button "Buttons" at bounding box center [338, 138] width 87 height 8
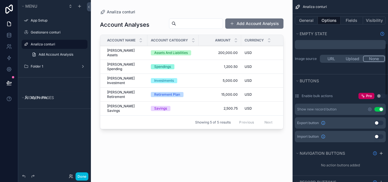
scroll to position [170, 0]
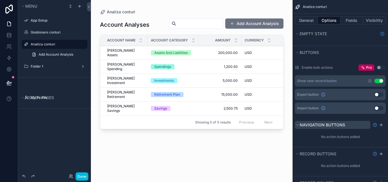
click at [321, 121] on button "Navigation buttons" at bounding box center [332, 125] width 75 height 8
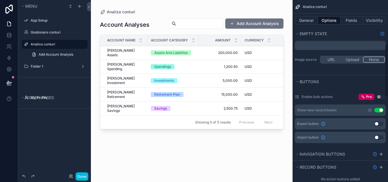
scroll to position [151, 0]
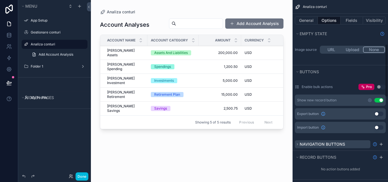
click at [318, 143] on span "Navigation buttons" at bounding box center [321, 144] width 45 height 5
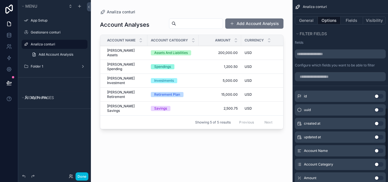
scroll to position [378, 0]
click at [349, 22] on button "Fields" at bounding box center [351, 20] width 23 height 8
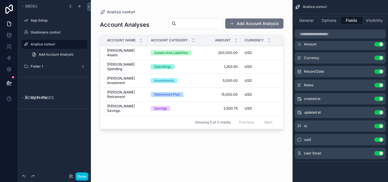
scroll to position [0, 0]
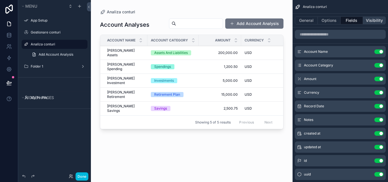
click at [367, 22] on button "Visibility" at bounding box center [374, 20] width 23 height 8
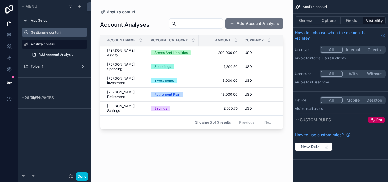
click at [41, 30] on label "Gestionare conturi" at bounding box center [57, 32] width 53 height 5
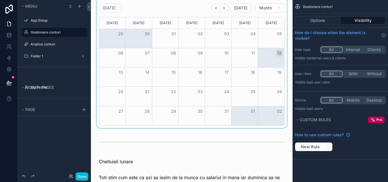
scroll to position [133, 0]
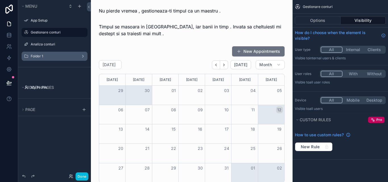
click at [61, 57] on label "Folder 1" at bounding box center [53, 56] width 45 height 5
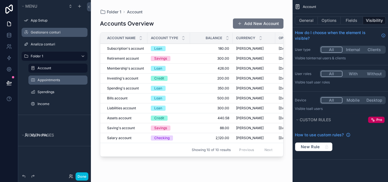
click at [55, 81] on label "Appointments" at bounding box center [60, 80] width 47 height 5
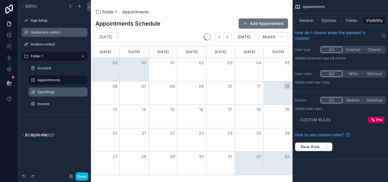
click at [56, 90] on div "Spendings" at bounding box center [61, 92] width 49 height 5
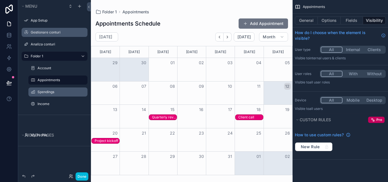
click at [57, 91] on label "Spendings" at bounding box center [60, 92] width 47 height 5
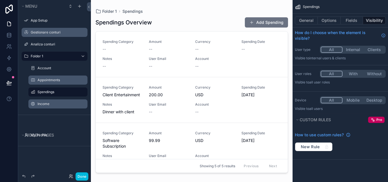
click at [53, 103] on label "Income" at bounding box center [60, 104] width 47 height 5
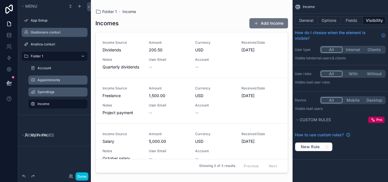
click at [54, 95] on div "Spendings" at bounding box center [58, 91] width 57 height 9
click at [50, 92] on label "Spendings" at bounding box center [60, 92] width 47 height 5
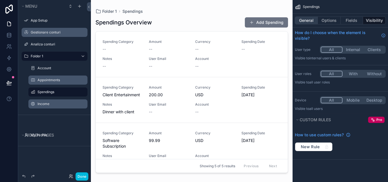
click at [311, 21] on button "General" at bounding box center [306, 20] width 23 height 8
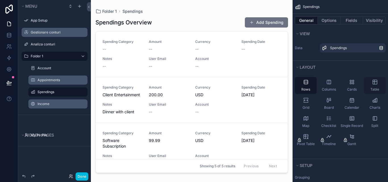
click at [374, 85] on div "Table" at bounding box center [375, 85] width 22 height 17
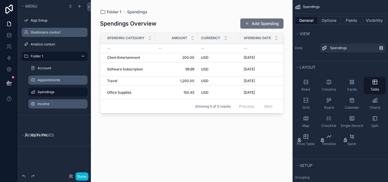
click at [57, 103] on label "Income" at bounding box center [60, 104] width 47 height 5
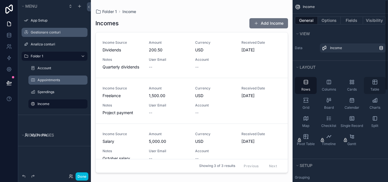
click at [375, 83] on icon "scrollable content" at bounding box center [375, 82] width 6 height 6
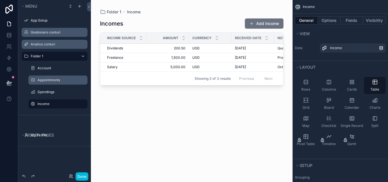
click at [0, 0] on icon "scrollable content" at bounding box center [0, 0] width 0 height 0
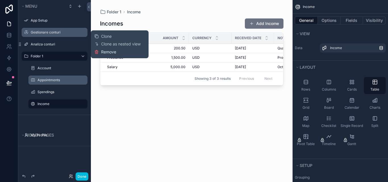
click at [102, 52] on span "Remove" at bounding box center [108, 52] width 15 height 6
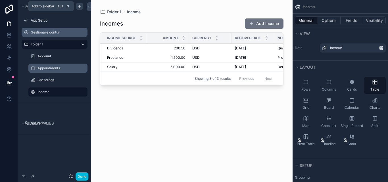
click at [79, 7] on icon "scrollable content" at bounding box center [79, 6] width 5 height 5
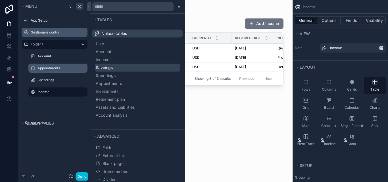
click at [111, 67] on span "Saveings" at bounding box center [104, 68] width 17 height 6
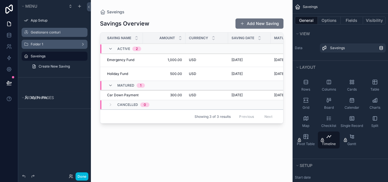
click at [0, 0] on icon "scrollable content" at bounding box center [0, 0] width 0 height 0
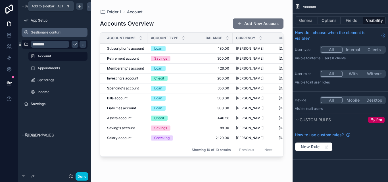
click at [79, 7] on icon "scrollable content" at bounding box center [79, 6] width 5 height 5
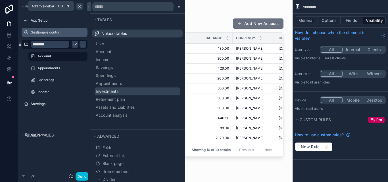
click at [115, 91] on span "Investments" at bounding box center [107, 92] width 23 height 6
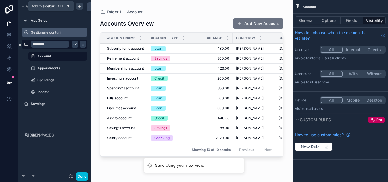
click at [80, 7] on icon "scrollable content" at bounding box center [79, 6] width 5 height 5
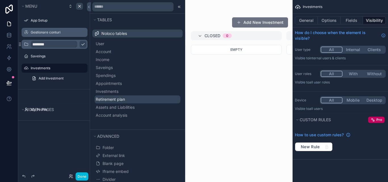
click at [111, 99] on span "Retirement plan" at bounding box center [110, 99] width 29 height 6
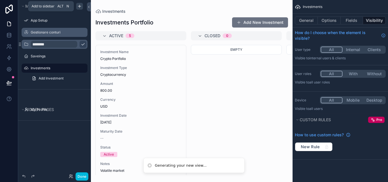
click at [79, 8] on icon "scrollable content" at bounding box center [79, 6] width 5 height 5
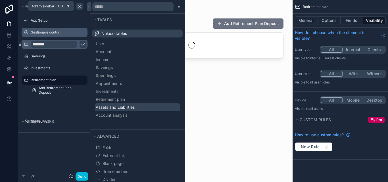
click at [112, 110] on span "Assets and Liabilities" at bounding box center [115, 107] width 39 height 6
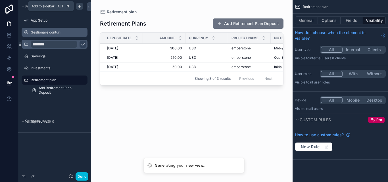
click at [79, 6] on icon "scrollable content" at bounding box center [79, 6] width 3 height 0
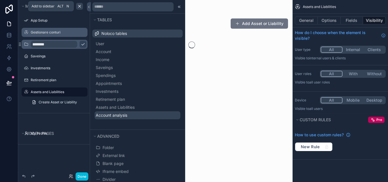
click at [104, 113] on span "Account analysis" at bounding box center [112, 115] width 32 height 6
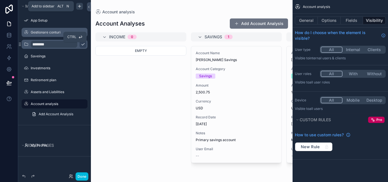
click at [81, 46] on icon "scrollable content" at bounding box center [83, 44] width 5 height 5
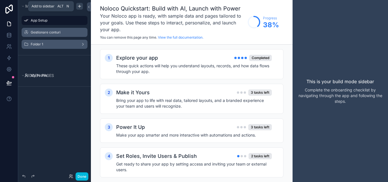
click at [63, 44] on label "Folder 1" at bounding box center [53, 44] width 45 height 5
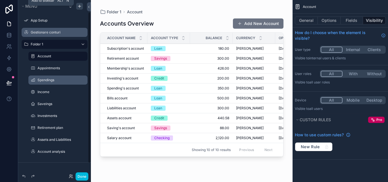
scroll to position [28, 0]
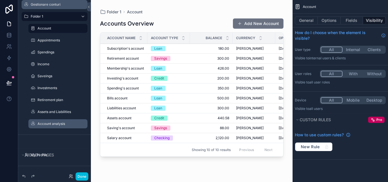
click at [60, 123] on label "Account analysis" at bounding box center [60, 123] width 47 height 5
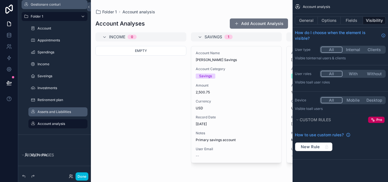
click at [54, 113] on label "Assets and Liabilities" at bounding box center [60, 112] width 47 height 5
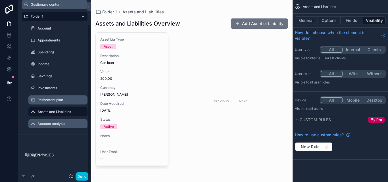
click at [51, 99] on label "Retirement plan" at bounding box center [60, 100] width 47 height 5
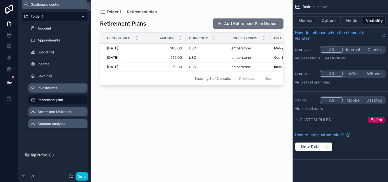
click at [49, 90] on label "Investments" at bounding box center [60, 88] width 47 height 5
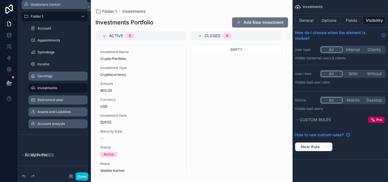
click at [49, 78] on label "Saveings" at bounding box center [60, 76] width 47 height 5
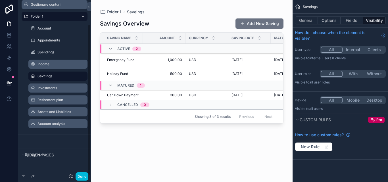
click at [49, 62] on label "Income" at bounding box center [60, 64] width 47 height 5
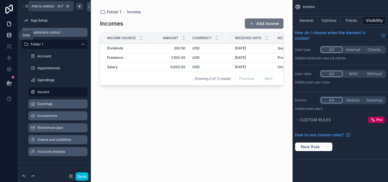
click at [12, 32] on link at bounding box center [9, 35] width 18 height 11
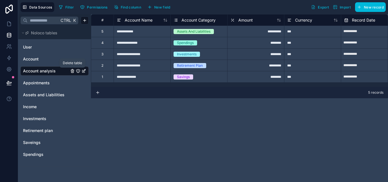
click at [72, 71] on icon "Account analysis" at bounding box center [72, 71] width 5 height 5
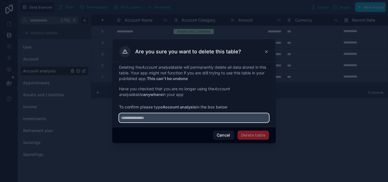
click at [205, 120] on input "text" at bounding box center [194, 117] width 150 height 9
type input "**********"
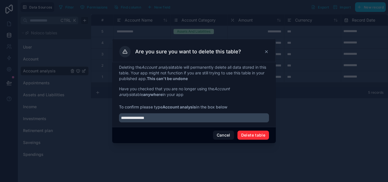
click at [253, 133] on button "Delete table" at bounding box center [253, 135] width 32 height 9
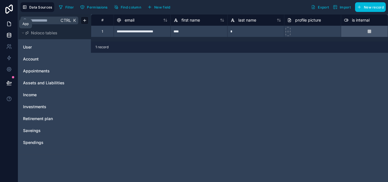
click at [6, 24] on icon at bounding box center [9, 24] width 6 height 6
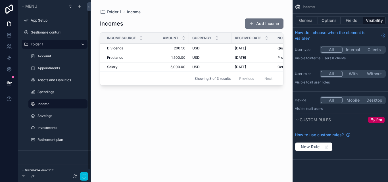
scroll to position [10, 0]
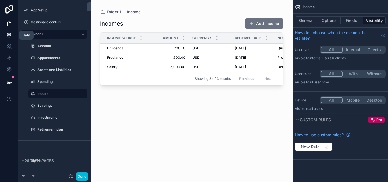
click at [6, 34] on icon at bounding box center [9, 35] width 6 height 6
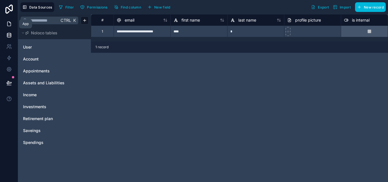
click at [9, 26] on icon at bounding box center [9, 24] width 6 height 6
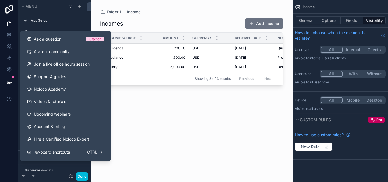
click at [125, 116] on div "scrollable content" at bounding box center [192, 87] width 202 height 175
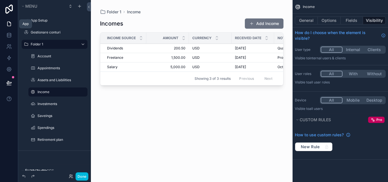
click at [11, 26] on icon at bounding box center [9, 24] width 6 height 6
click at [9, 32] on link at bounding box center [9, 35] width 18 height 11
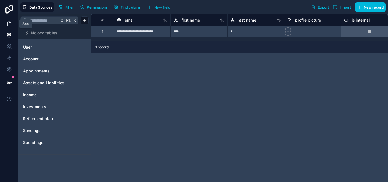
click at [11, 24] on icon at bounding box center [8, 24] width 3 height 4
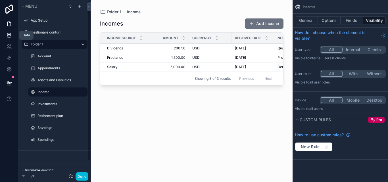
click at [11, 32] on icon at bounding box center [9, 35] width 6 height 6
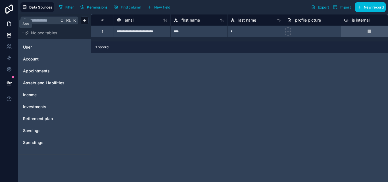
click at [9, 21] on link at bounding box center [9, 23] width 18 height 11
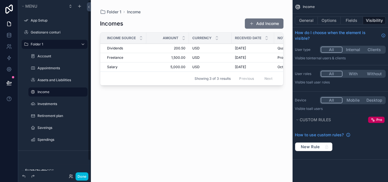
click at [62, 46] on label "Folder 1" at bounding box center [53, 44] width 45 height 5
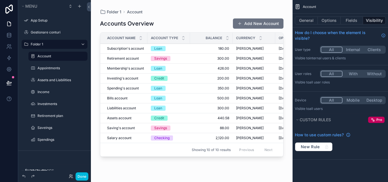
click at [52, 47] on div "Folder 1" at bounding box center [55, 44] width 48 height 7
click at [54, 35] on div "Gestionare conturi" at bounding box center [59, 32] width 56 height 5
click at [47, 43] on label "Folder 1" at bounding box center [53, 44] width 45 height 5
click at [48, 35] on div "Gestionare conturi" at bounding box center [59, 32] width 56 height 5
click at [48, 33] on label "Gestionare conturi" at bounding box center [57, 32] width 53 height 5
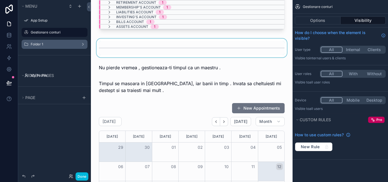
scroll to position [85, 0]
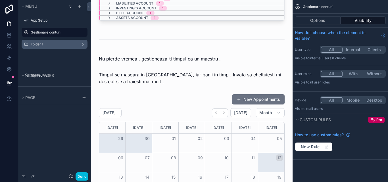
click at [56, 25] on div "App Setup" at bounding box center [54, 20] width 73 height 10
click at [55, 24] on div "App Setup" at bounding box center [55, 20] width 64 height 9
click at [56, 22] on label "App Setup" at bounding box center [57, 20] width 53 height 5
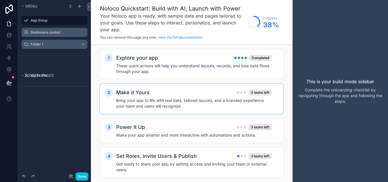
click at [240, 99] on h4 "Bring your app to life with real data, tailored layouts, and a branded experien…" at bounding box center [194, 103] width 156 height 11
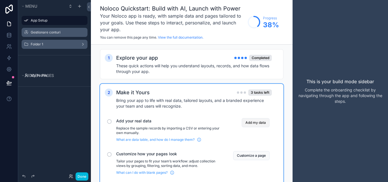
click at [251, 123] on button "Add my data" at bounding box center [256, 122] width 28 height 9
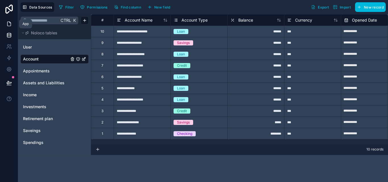
click at [8, 26] on icon at bounding box center [9, 24] width 6 height 6
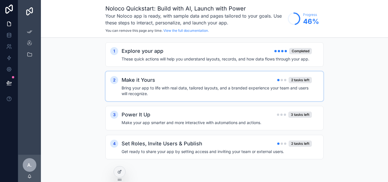
click at [183, 81] on div "Make it Yours 2 tasks left" at bounding box center [216, 80] width 190 height 8
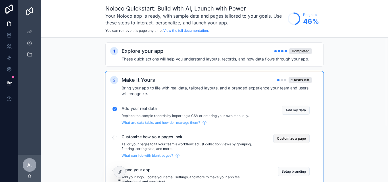
click at [281, 139] on button "Customize a page" at bounding box center [291, 138] width 36 height 9
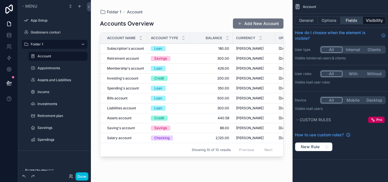
click at [352, 24] on button "Fields" at bounding box center [351, 20] width 23 height 8
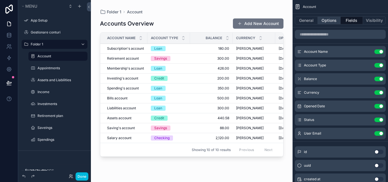
click at [324, 22] on button "Options" at bounding box center [329, 20] width 23 height 8
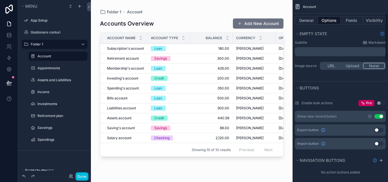
scroll to position [28, 0]
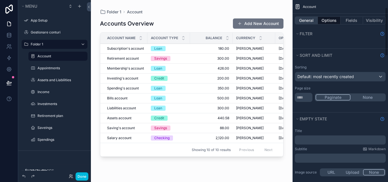
click at [312, 22] on button "General" at bounding box center [306, 20] width 23 height 8
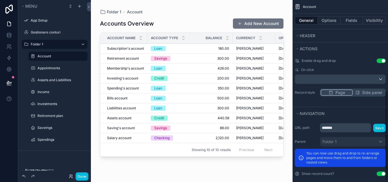
scroll to position [184, 0]
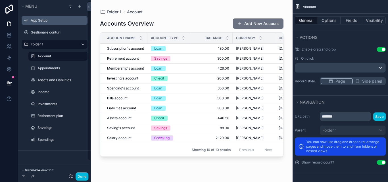
click at [36, 20] on label "App Setup" at bounding box center [57, 20] width 53 height 5
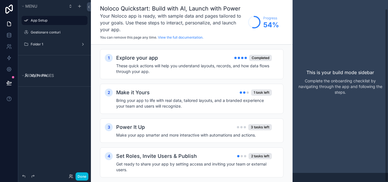
scroll to position [9, 0]
click at [200, 94] on div "Make it Yours 1 task left" at bounding box center [194, 93] width 156 height 8
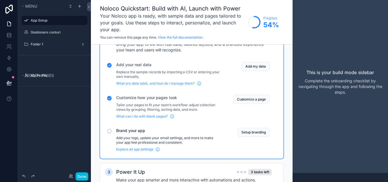
scroll to position [57, 0]
click at [243, 130] on button "Setup branding" at bounding box center [254, 131] width 32 height 9
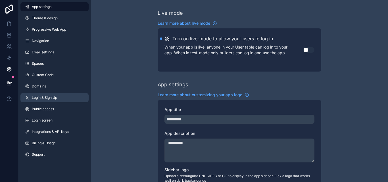
click at [56, 99] on span "Login & Sign Up" at bounding box center [44, 97] width 25 height 5
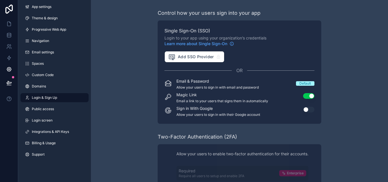
click at [305, 110] on button "Use setting" at bounding box center [308, 110] width 11 height 6
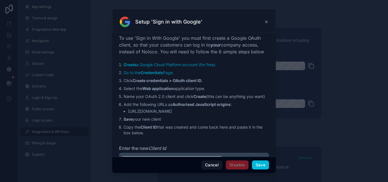
click at [265, 22] on icon at bounding box center [266, 22] width 5 height 5
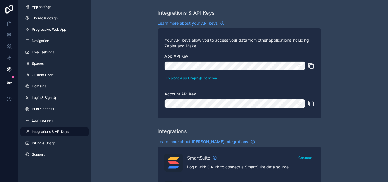
click at [301, 64] on icon "scrollable content" at bounding box center [299, 65] width 5 height 5
click at [300, 65] on icon "scrollable content" at bounding box center [299, 66] width 4 height 3
click at [50, 10] on link "App settings" at bounding box center [54, 6] width 68 height 9
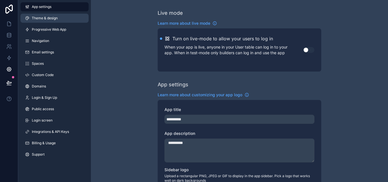
click at [53, 15] on link "Theme & design" at bounding box center [54, 18] width 68 height 9
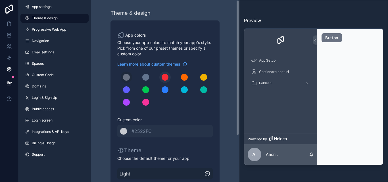
click at [167, 76] on div "scrollable content" at bounding box center [164, 77] width 7 height 7
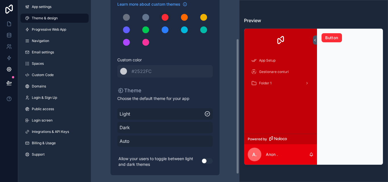
scroll to position [62, 0]
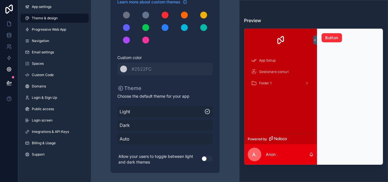
click at [155, 125] on span "Dark" at bounding box center [164, 125] width 91 height 7
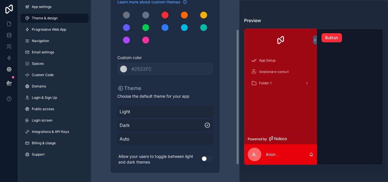
scroll to position [0, 0]
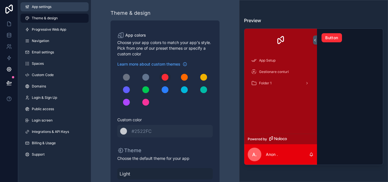
click at [63, 9] on link "App settings" at bounding box center [54, 6] width 68 height 9
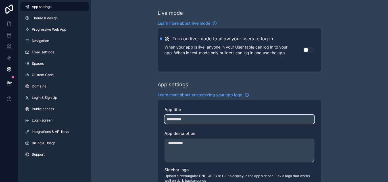
click at [202, 117] on input "**********" at bounding box center [239, 119] width 150 height 9
type input "*********"
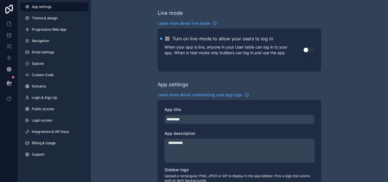
click at [205, 146] on textarea "**********" at bounding box center [239, 151] width 150 height 24
type textarea "*"
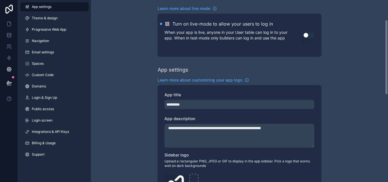
scroll to position [57, 0]
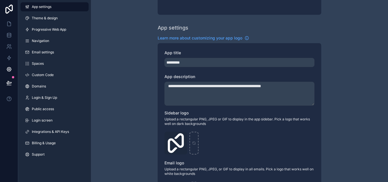
type textarea "**********"
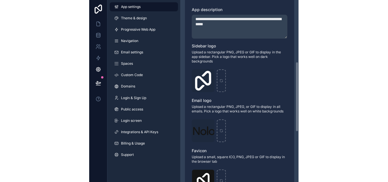
scroll to position [160, 0]
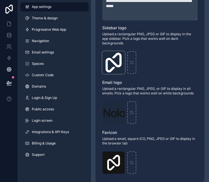
click at [0, 0] on icon "scrollable content" at bounding box center [0, 0] width 0 height 0
click at [131, 47] on icon "button" at bounding box center [132, 45] width 5 height 5
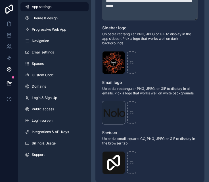
click at [0, 0] on icon "scrollable content" at bounding box center [0, 0] width 0 height 0
click at [133, 97] on icon "button" at bounding box center [132, 95] width 5 height 5
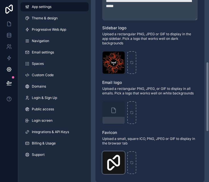
click at [0, 0] on icon "scrollable content" at bounding box center [0, 0] width 0 height 0
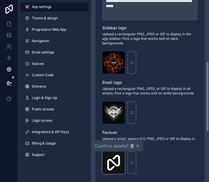
click at [132, 146] on icon "button" at bounding box center [132, 145] width 5 height 5
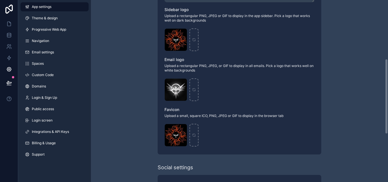
scroll to position [142, 0]
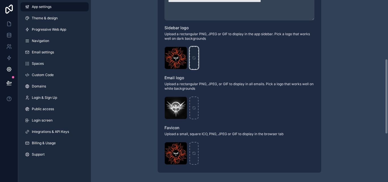
click at [195, 54] on div "scrollable content" at bounding box center [193, 58] width 9 height 23
click at [196, 60] on div "scrollable content" at bounding box center [193, 58] width 9 height 23
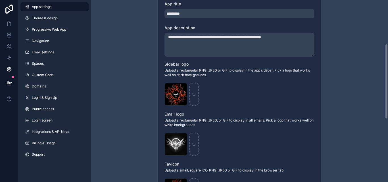
scroll to position [28, 0]
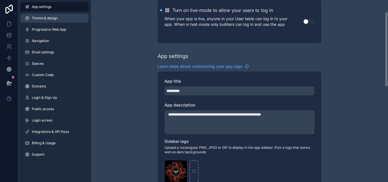
click at [69, 16] on link "Theme & design" at bounding box center [54, 18] width 68 height 9
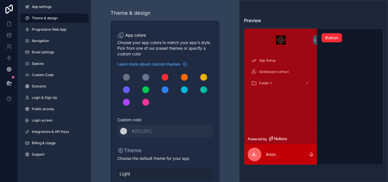
click at [332, 37] on button "Button" at bounding box center [331, 37] width 20 height 9
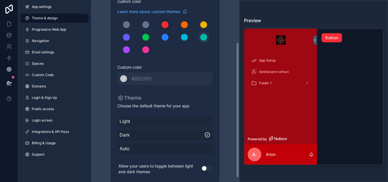
scroll to position [57, 0]
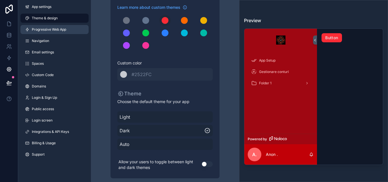
click at [51, 33] on link "Progressive Web App" at bounding box center [54, 29] width 68 height 9
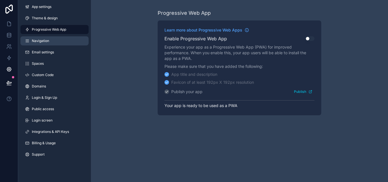
click at [58, 43] on link "Navigation" at bounding box center [54, 40] width 68 height 9
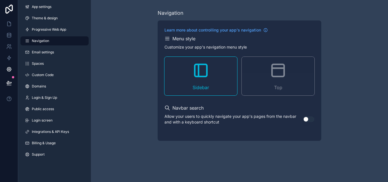
click at [260, 84] on div "Top" at bounding box center [278, 76] width 73 height 39
click at [306, 119] on button "Use setting" at bounding box center [308, 119] width 11 height 6
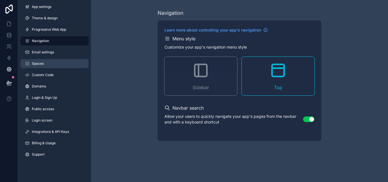
click at [49, 62] on link "Spaces" at bounding box center [54, 63] width 68 height 9
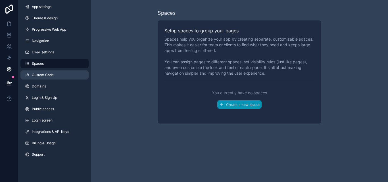
click at [63, 72] on link "Custom Code" at bounding box center [54, 74] width 68 height 9
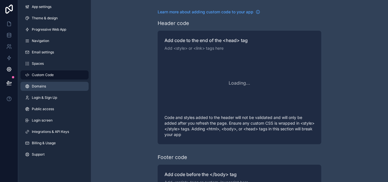
click at [59, 86] on link "Domains" at bounding box center [54, 86] width 68 height 9
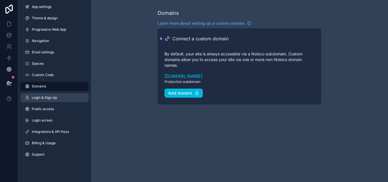
click at [59, 100] on link "Login & Sign Up" at bounding box center [54, 97] width 68 height 9
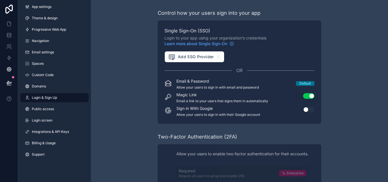
click at [305, 109] on button "Use setting" at bounding box center [308, 110] width 11 height 6
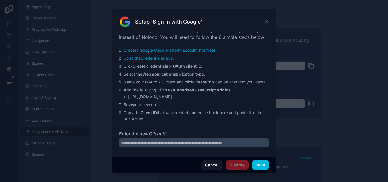
scroll to position [22, 0]
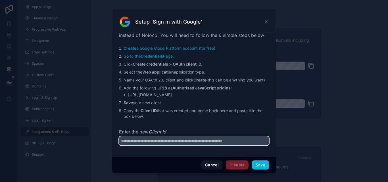
click at [192, 140] on input "Enter the new Client Id" at bounding box center [194, 140] width 150 height 9
drag, startPoint x: 196, startPoint y: 142, endPoint x: 209, endPoint y: 141, distance: 12.8
click at [209, 141] on input "Enter the new Client Id" at bounding box center [194, 140] width 150 height 9
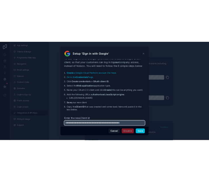
scroll to position [0, 0]
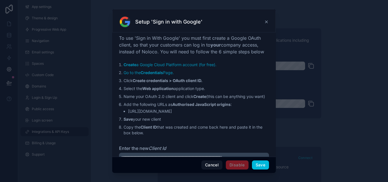
click at [267, 23] on icon at bounding box center [266, 22] width 5 height 5
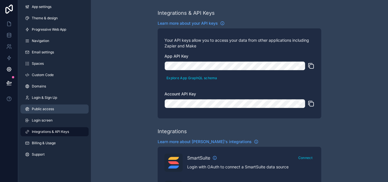
click at [53, 109] on span "Public access" at bounding box center [43, 109] width 22 height 5
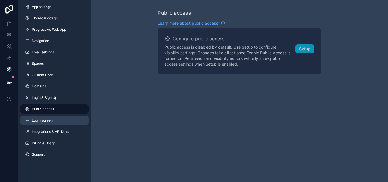
click at [65, 120] on link "Login screen" at bounding box center [54, 120] width 68 height 9
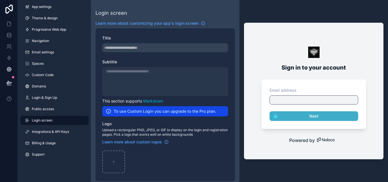
click at [314, 54] on img at bounding box center [313, 52] width 11 height 11
click at [305, 100] on div at bounding box center [313, 99] width 89 height 9
click at [151, 74] on div "scrollable content" at bounding box center [165, 81] width 126 height 29
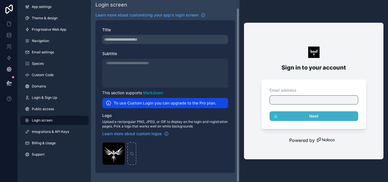
scroll to position [8, 0]
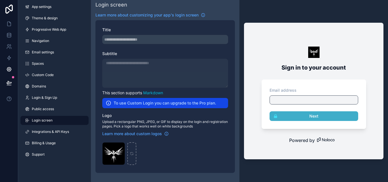
click at [316, 55] on img at bounding box center [313, 52] width 11 height 11
click at [301, 98] on div at bounding box center [313, 99] width 89 height 9
click at [145, 67] on div "scrollable content" at bounding box center [165, 73] width 126 height 29
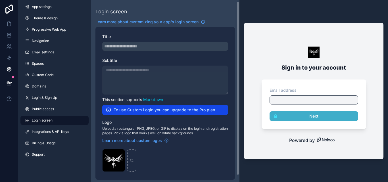
scroll to position [0, 0]
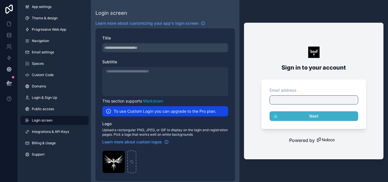
click at [121, 49] on div "scrollable content" at bounding box center [165, 47] width 126 height 9
click at [154, 157] on div "eb0b3cec-3204-4c21-ab7b-752500e90621 .jpg" at bounding box center [165, 161] width 126 height 23
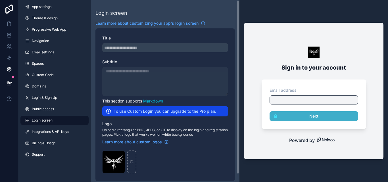
click at [151, 157] on div "eb0b3cec-3204-4c21-ab7b-752500e90621 .jpg" at bounding box center [165, 161] width 126 height 23
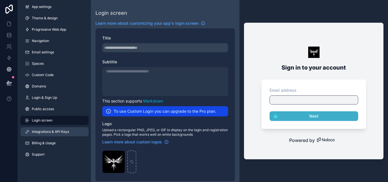
click at [63, 133] on span "Integrations & API Keys" at bounding box center [50, 131] width 37 height 5
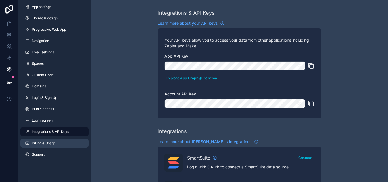
click at [61, 144] on link "Billing & Usage" at bounding box center [54, 143] width 68 height 9
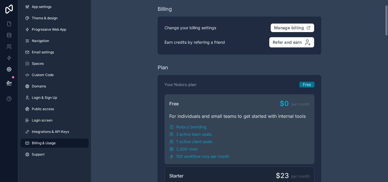
scroll to position [28, 0]
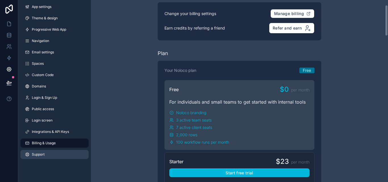
click at [53, 152] on link "Support" at bounding box center [54, 154] width 68 height 9
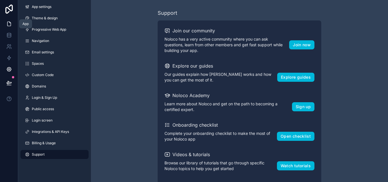
click at [10, 26] on icon at bounding box center [9, 24] width 6 height 6
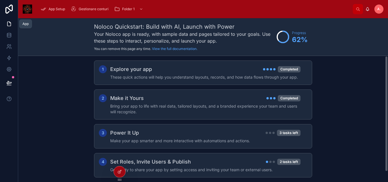
click at [7, 19] on link at bounding box center [9, 23] width 18 height 11
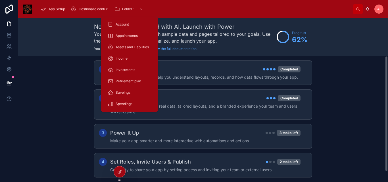
click at [140, 9] on icon "scrollable content" at bounding box center [141, 9] width 4 height 4
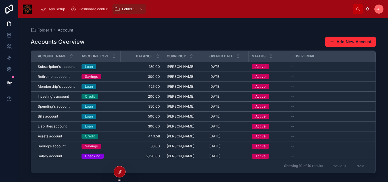
click at [102, 7] on span "Gestionare conturi" at bounding box center [94, 9] width 30 height 5
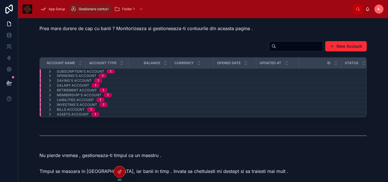
click at [98, 11] on span "Gestionare conturi" at bounding box center [94, 9] width 30 height 5
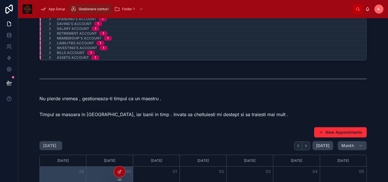
scroll to position [0, 0]
click at [119, 172] on icon at bounding box center [120, 171] width 2 height 2
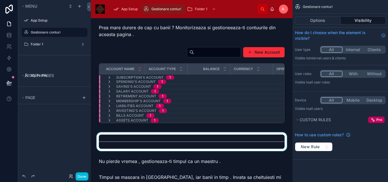
scroll to position [0, 0]
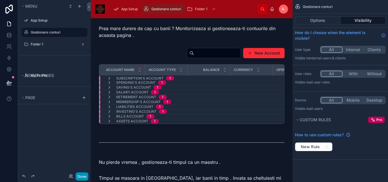
click at [85, 175] on button "Done" at bounding box center [81, 176] width 13 height 8
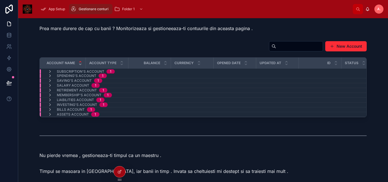
click at [79, 63] on icon at bounding box center [80, 64] width 4 height 4
click at [79, 62] on icon at bounding box center [80, 62] width 4 height 4
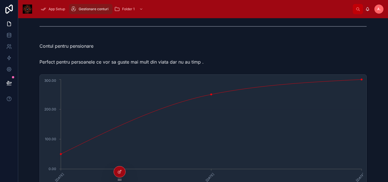
scroll to position [1306, 0]
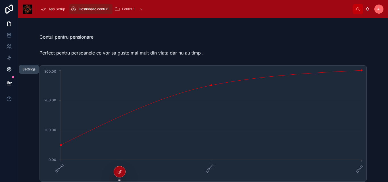
click at [12, 68] on icon at bounding box center [9, 69] width 6 height 6
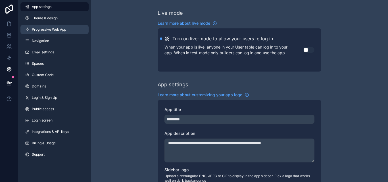
click at [45, 30] on span "Progressive Web App" at bounding box center [49, 29] width 34 height 5
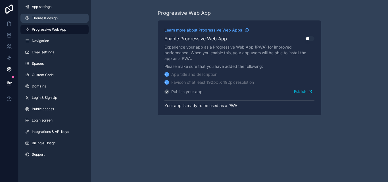
click at [45, 21] on link "Theme & design" at bounding box center [54, 18] width 68 height 9
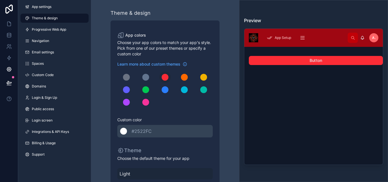
click at [127, 130] on div "******* #2522FC" at bounding box center [164, 131] width 95 height 12
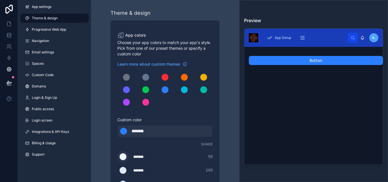
click at [123, 158] on div "scrollable content" at bounding box center [122, 156] width 7 height 7
click at [117, 157] on input "*******" at bounding box center [117, 157] width 0 height 0
click at [203, 139] on div "Learn more about custom themes Custom color ******* ******* #2b7fff Shade *****…" at bounding box center [164, 179] width 95 height 237
click at [137, 156] on div "*******" at bounding box center [147, 157] width 28 height 6
click at [121, 157] on div "scrollable content" at bounding box center [122, 156] width 7 height 7
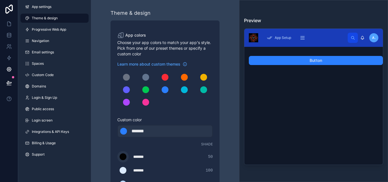
click at [117, 157] on input "*******" at bounding box center [117, 157] width 0 height 0
click at [186, 142] on div "Shade" at bounding box center [164, 144] width 95 height 5
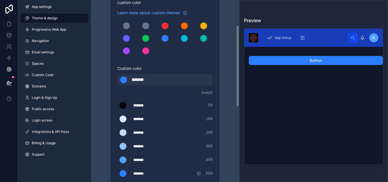
scroll to position [57, 0]
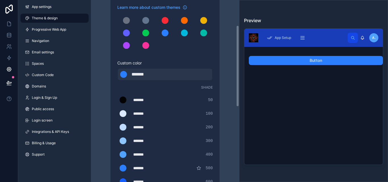
click at [148, 98] on div "*******" at bounding box center [147, 100] width 28 height 6
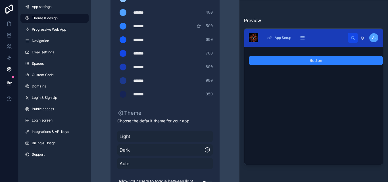
scroll to position [142, 0]
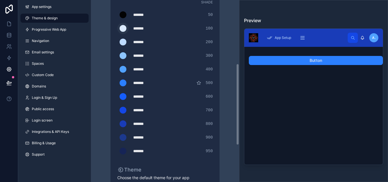
click at [122, 29] on div "scrollable content" at bounding box center [122, 28] width 7 height 7
click at [117, 28] on input "*******" at bounding box center [117, 28] width 0 height 0
click at [196, 78] on div "******* ******* #2b7fff 500" at bounding box center [164, 82] width 95 height 11
click at [125, 44] on div "scrollable content" at bounding box center [122, 42] width 7 height 7
click at [117, 42] on input "*******" at bounding box center [117, 42] width 0 height 0
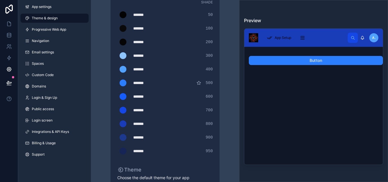
drag, startPoint x: 191, startPoint y: 65, endPoint x: 177, endPoint y: 64, distance: 14.5
click at [191, 65] on div "******* ******* #51a2ff 400" at bounding box center [164, 69] width 95 height 11
click at [120, 59] on label "scrollable content" at bounding box center [122, 55] width 11 height 11
click at [117, 56] on input "*******" at bounding box center [117, 56] width 0 height 0
click at [192, 81] on div "******* ******* #2b7fff 500" at bounding box center [164, 82] width 95 height 11
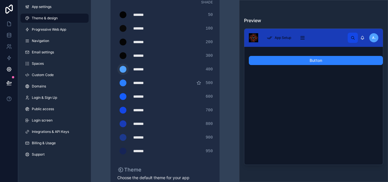
click at [121, 72] on div "scrollable content" at bounding box center [122, 69] width 7 height 7
click at [117, 69] on input "*******" at bounding box center [117, 69] width 0 height 0
click at [188, 95] on div "******* ******* #155dfc 600" at bounding box center [164, 96] width 95 height 11
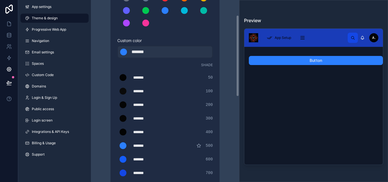
scroll to position [28, 0]
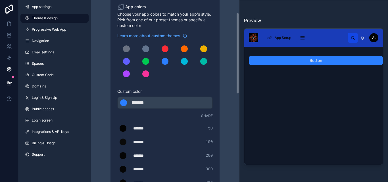
click at [165, 103] on div "******* ******* #2b7fff" at bounding box center [164, 102] width 95 height 12
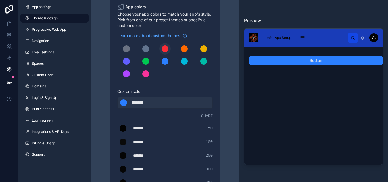
click at [162, 46] on button "scrollable content" at bounding box center [164, 48] width 11 height 11
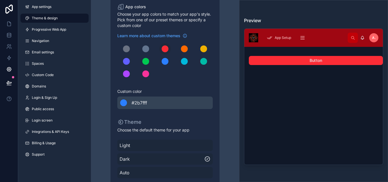
click at [151, 102] on div "******* #2b7fff" at bounding box center [164, 102] width 95 height 12
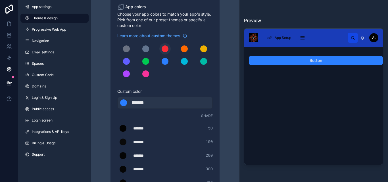
click at [165, 48] on div "scrollable content" at bounding box center [164, 48] width 7 height 7
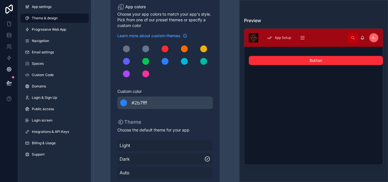
click at [162, 104] on div "******* #2b7fff" at bounding box center [164, 102] width 95 height 12
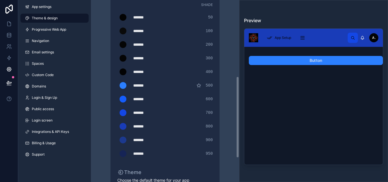
scroll to position [170, 0]
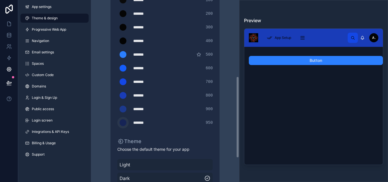
click at [123, 122] on div "scrollable content" at bounding box center [122, 122] width 7 height 7
click at [117, 123] on input "*******" at bounding box center [117, 123] width 0 height 0
click at [194, 92] on div "******* ******* #193cb8 800" at bounding box center [164, 95] width 95 height 11
click at [151, 107] on div "*******" at bounding box center [147, 109] width 28 height 6
click at [125, 111] on div "scrollable content" at bounding box center [122, 109] width 7 height 7
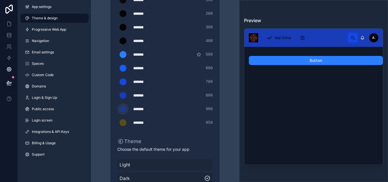
click at [117, 109] on input "*******" at bounding box center [117, 109] width 0 height 0
click at [196, 122] on div "******* ******* #555016 950" at bounding box center [164, 122] width 95 height 11
click at [122, 95] on div "scrollable content" at bounding box center [122, 95] width 7 height 7
click at [117, 95] on input "*******" at bounding box center [117, 95] width 0 height 0
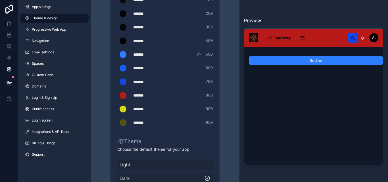
click at [200, 121] on div "******* ******* #555016 950" at bounding box center [164, 122] width 95 height 11
click at [121, 83] on div "scrollable content" at bounding box center [122, 81] width 7 height 7
click at [117, 82] on input "*******" at bounding box center [117, 82] width 0 height 0
click at [202, 107] on div "******* ******* #d3d70f 900" at bounding box center [164, 108] width 95 height 11
click at [123, 68] on div "scrollable content" at bounding box center [122, 68] width 7 height 7
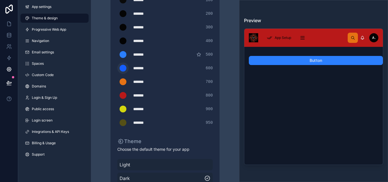
click at [117, 68] on input "*******" at bounding box center [117, 68] width 0 height 0
click at [191, 85] on div "******* ******* #e67214 700" at bounding box center [164, 81] width 95 height 11
click at [122, 56] on div "scrollable content" at bounding box center [122, 54] width 7 height 7
click at [117, 54] on input "*******" at bounding box center [117, 54] width 0 height 0
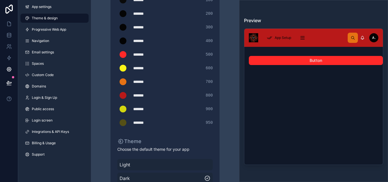
click at [198, 75] on div "******* ******* #030303 50 ******* ******* #0a0a0a 100 ******* ******* #050505 …" at bounding box center [164, 55] width 95 height 148
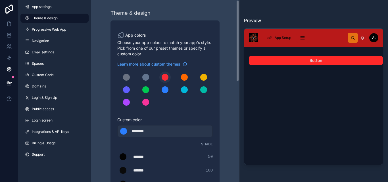
click at [165, 79] on div "scrollable content" at bounding box center [164, 77] width 7 height 7
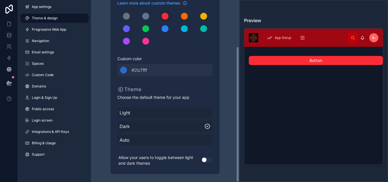
scroll to position [62, 0]
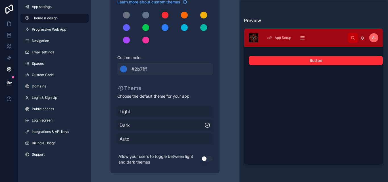
click at [203, 158] on button "Use setting" at bounding box center [206, 159] width 11 height 6
click at [12, 25] on icon at bounding box center [9, 24] width 6 height 6
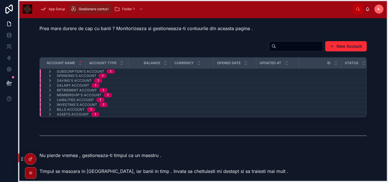
drag, startPoint x: 121, startPoint y: 180, endPoint x: 28, endPoint y: 167, distance: 94.5
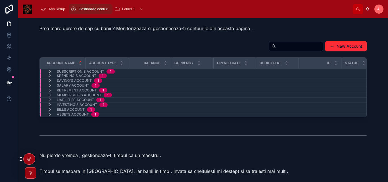
click at [30, 173] on icon at bounding box center [30, 172] width 1 height 1
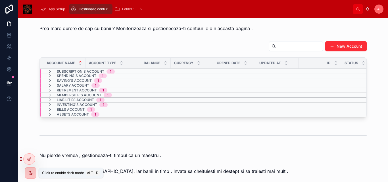
click at [30, 174] on icon at bounding box center [30, 173] width 5 height 5
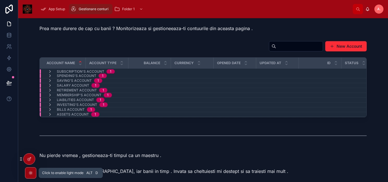
click at [30, 173] on icon at bounding box center [30, 172] width 1 height 1
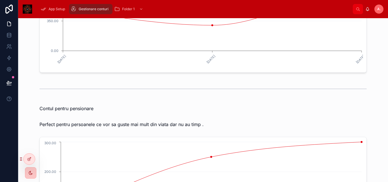
scroll to position [1215, 0]
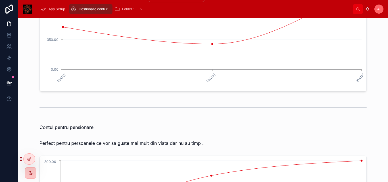
click at [135, 7] on div "Folder 1" at bounding box center [129, 9] width 30 height 9
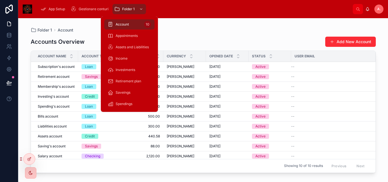
click at [137, 74] on link "Investments" at bounding box center [129, 70] width 50 height 10
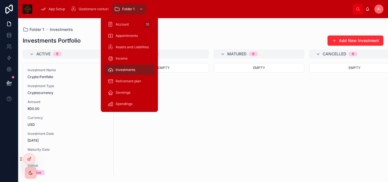
click at [136, 6] on div "Folder 1" at bounding box center [129, 9] width 30 height 9
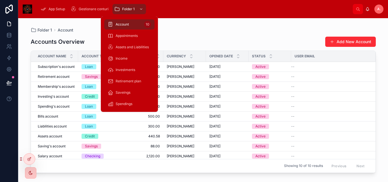
click at [129, 23] on span "Account" at bounding box center [122, 24] width 13 height 5
click at [130, 9] on span "Folder 1" at bounding box center [128, 9] width 12 height 5
click at [90, 9] on span "Gestionare conturi" at bounding box center [94, 9] width 30 height 5
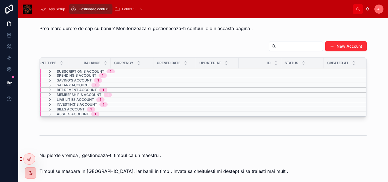
scroll to position [0, 0]
click at [48, 72] on icon at bounding box center [50, 71] width 5 height 5
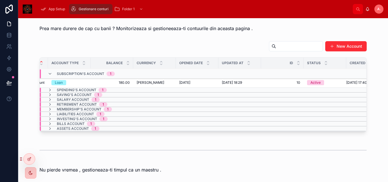
scroll to position [0, 33]
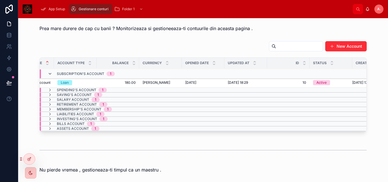
click at [49, 74] on icon at bounding box center [50, 74] width 5 height 5
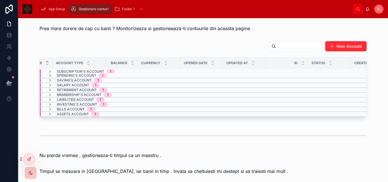
scroll to position [0, 0]
